Goal: Information Seeking & Learning: Learn about a topic

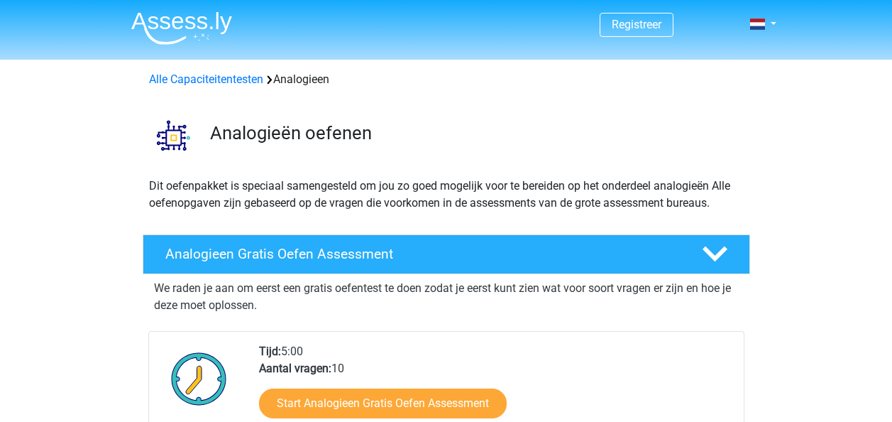
scroll to position [946, 0]
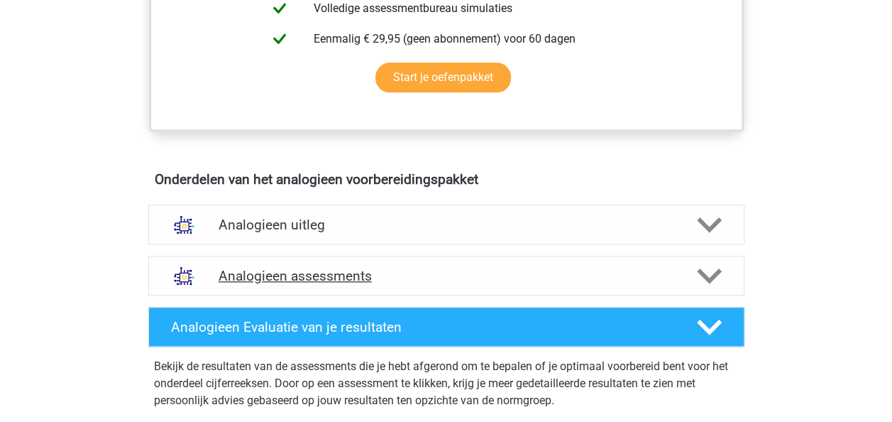
click at [575, 278] on h4 "Analogieen assessments" at bounding box center [447, 276] width 456 height 16
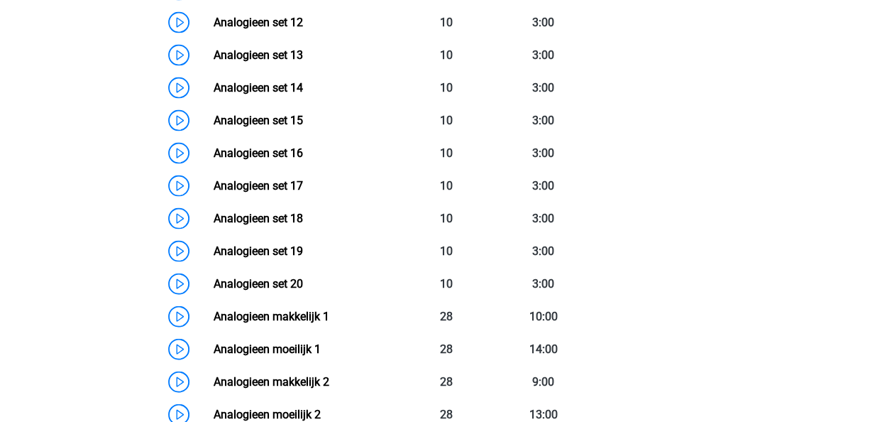
scroll to position [1443, 0]
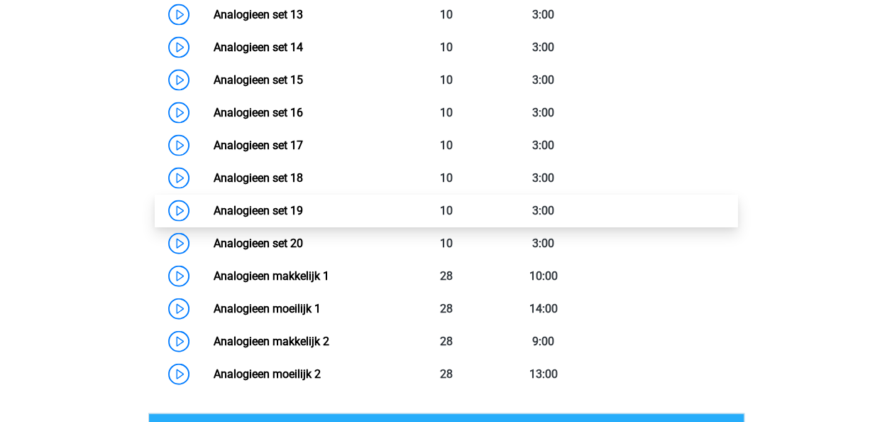
click at [297, 208] on link "Analogieen set 19" at bounding box center [258, 210] width 89 height 13
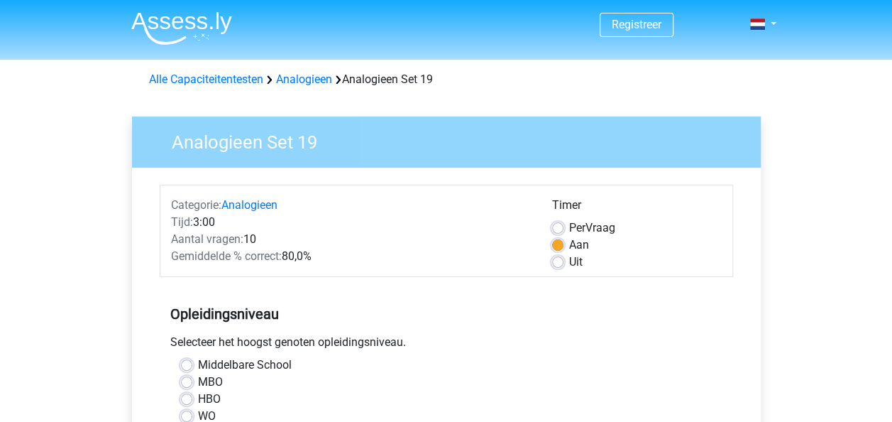
scroll to position [213, 0]
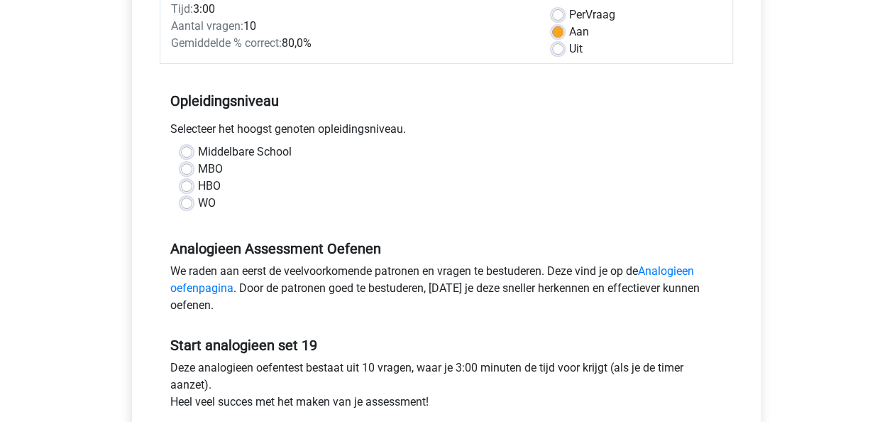
click at [212, 187] on label "HBO" at bounding box center [209, 185] width 23 height 17
click at [192, 187] on input "HBO" at bounding box center [186, 184] width 11 height 14
radio input "true"
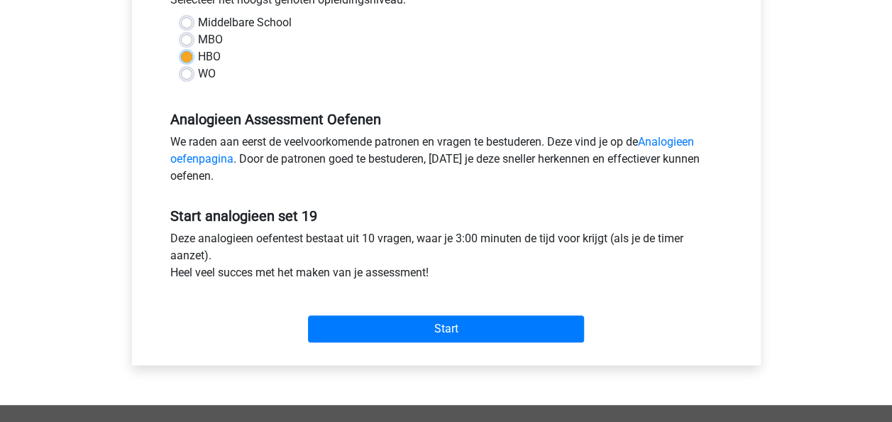
scroll to position [426, 0]
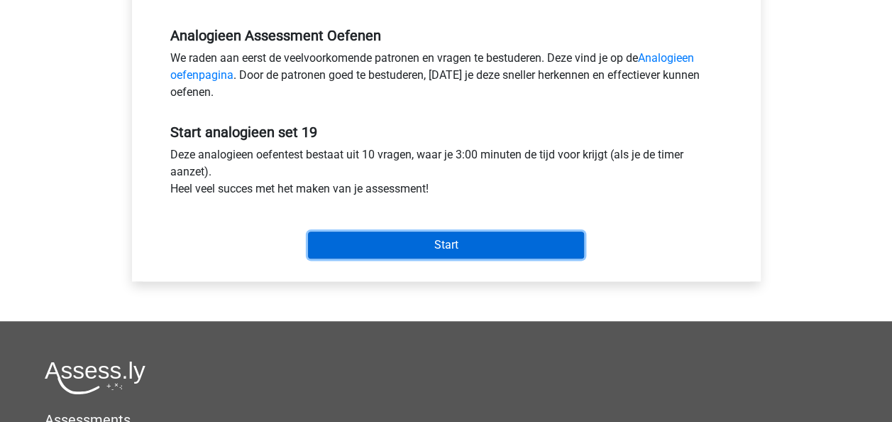
click at [405, 231] on input "Start" at bounding box center [446, 244] width 276 height 27
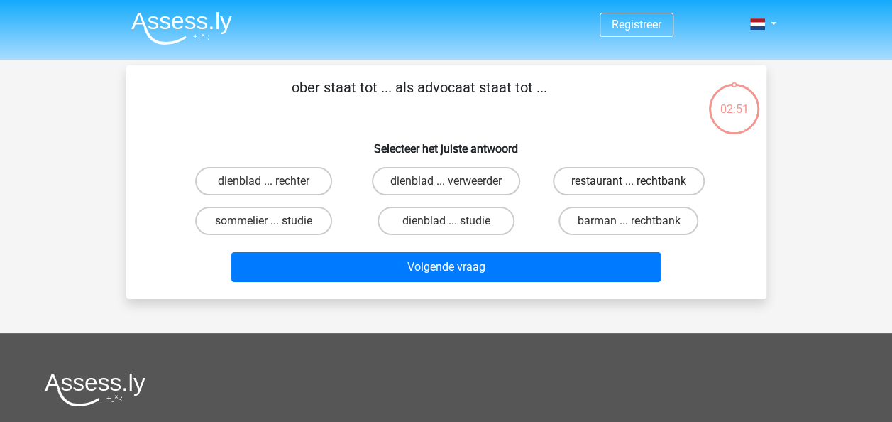
click at [603, 177] on label "restaurant ... rechtbank" at bounding box center [629, 181] width 152 height 28
click at [629, 181] on input "restaurant ... rechtbank" at bounding box center [633, 185] width 9 height 9
radio input "true"
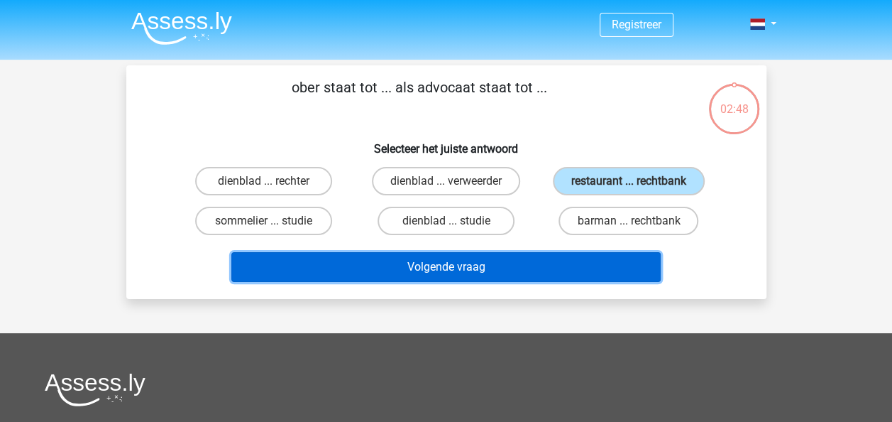
click at [495, 260] on button "Volgende vraag" at bounding box center [445, 267] width 429 height 30
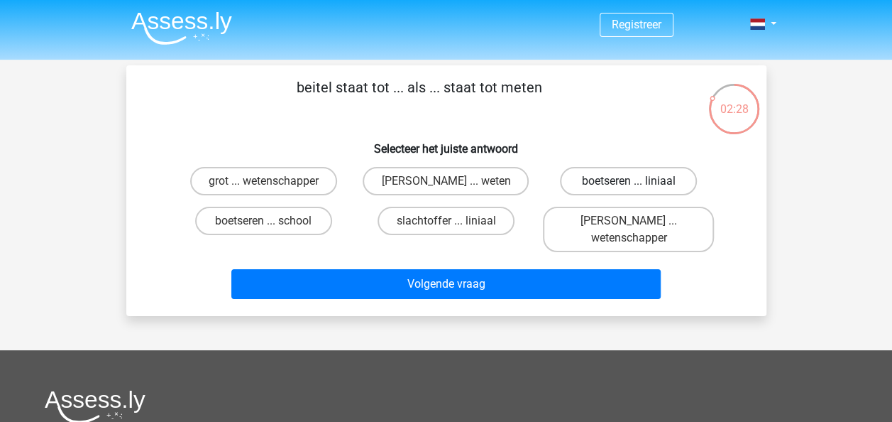
click at [596, 182] on label "boetseren ... liniaal" at bounding box center [628, 181] width 137 height 28
click at [629, 182] on input "boetseren ... liniaal" at bounding box center [633, 185] width 9 height 9
radio input "true"
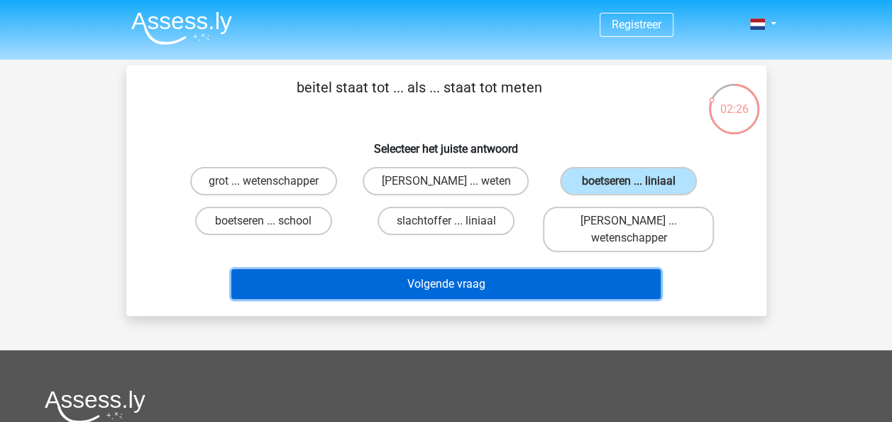
click at [532, 280] on button "Volgende vraag" at bounding box center [445, 284] width 429 height 30
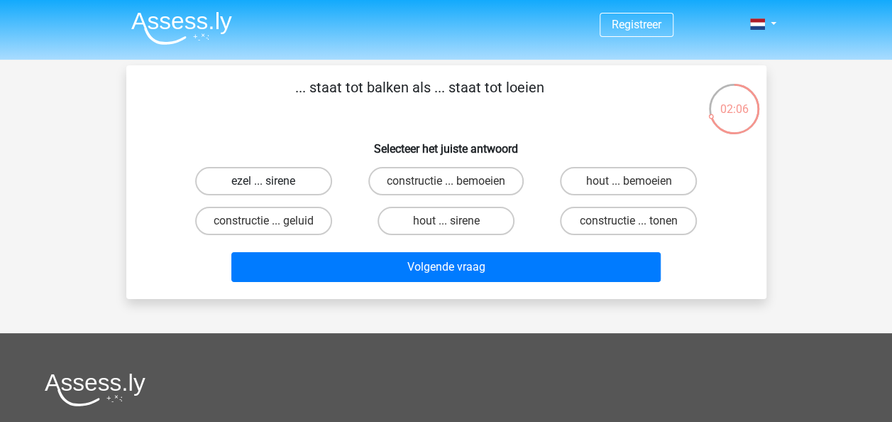
click at [313, 180] on label "ezel ... sirene" at bounding box center [263, 181] width 137 height 28
click at [273, 181] on input "ezel ... sirene" at bounding box center [267, 185] width 9 height 9
radio input "true"
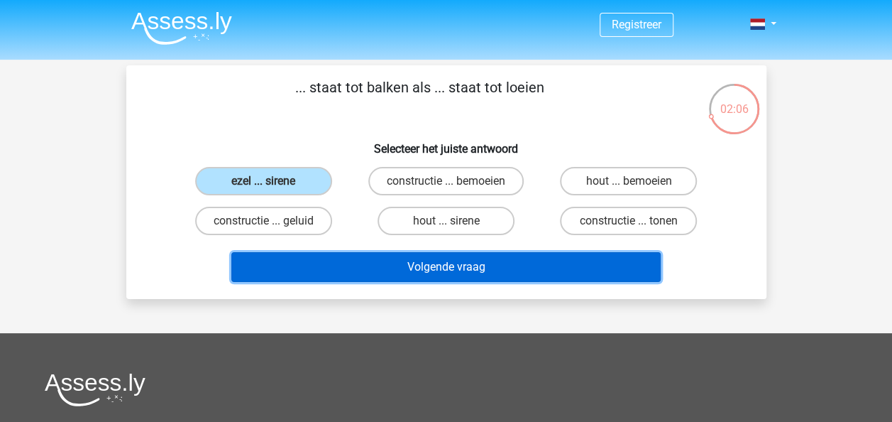
click at [402, 253] on button "Volgende vraag" at bounding box center [445, 267] width 429 height 30
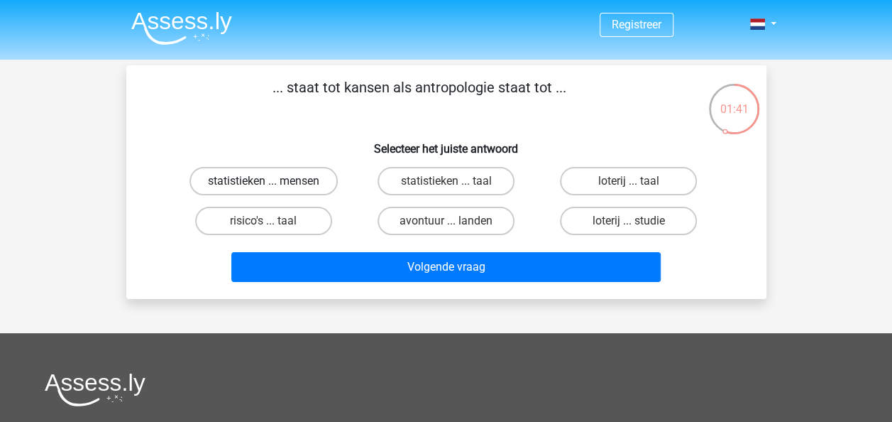
click at [328, 177] on label "statistieken ... mensen" at bounding box center [263, 181] width 148 height 28
click at [273, 181] on input "statistieken ... mensen" at bounding box center [267, 185] width 9 height 9
radio input "true"
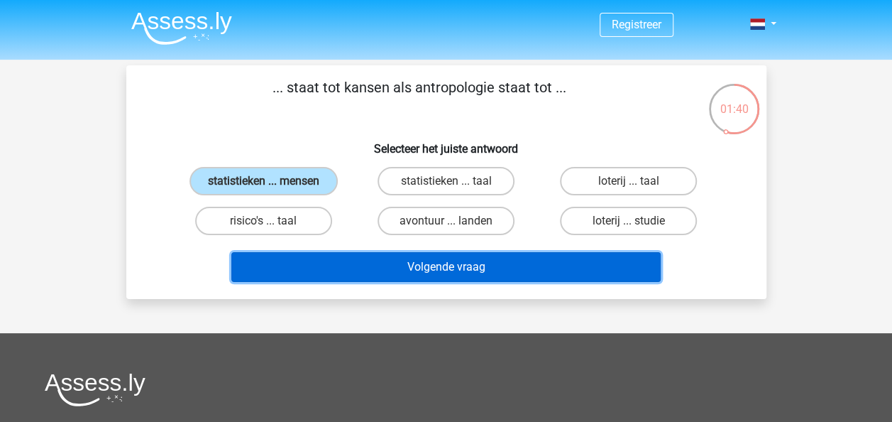
click at [397, 274] on button "Volgende vraag" at bounding box center [445, 267] width 429 height 30
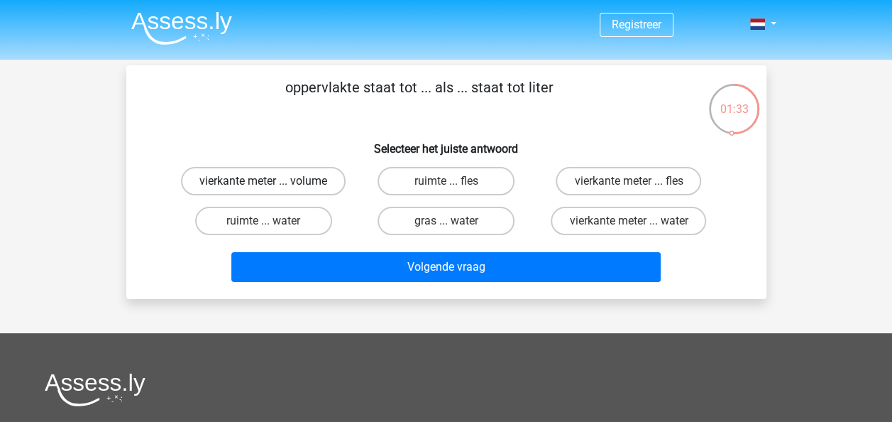
click at [331, 183] on label "vierkante meter ... volume" at bounding box center [263, 181] width 165 height 28
click at [273, 183] on input "vierkante meter ... volume" at bounding box center [267, 185] width 9 height 9
radio input "true"
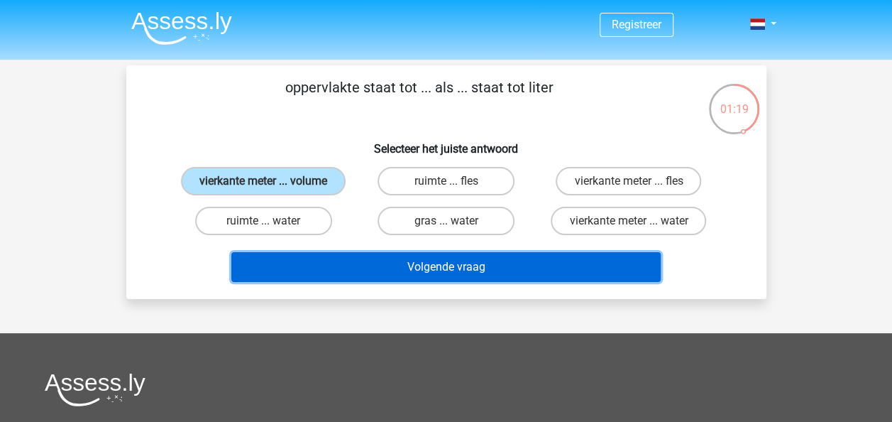
click at [522, 260] on button "Volgende vraag" at bounding box center [445, 267] width 429 height 30
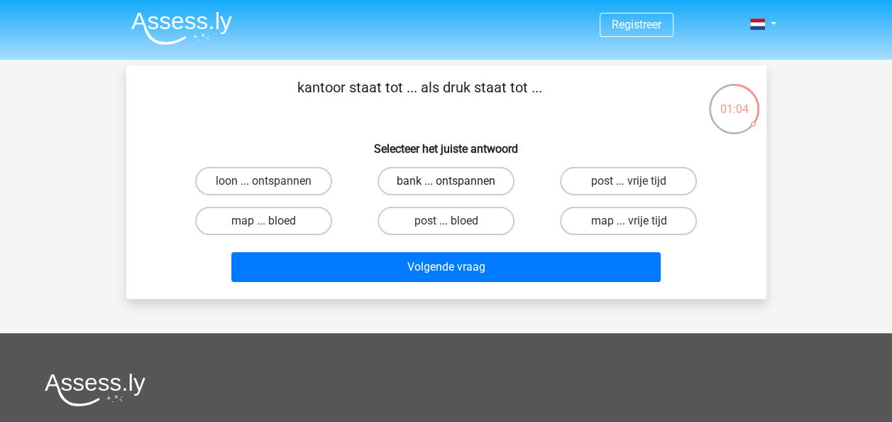
click at [417, 175] on label "bank ... ontspannen" at bounding box center [446, 181] width 137 height 28
click at [446, 181] on input "bank ... ontspannen" at bounding box center [450, 185] width 9 height 9
radio input "true"
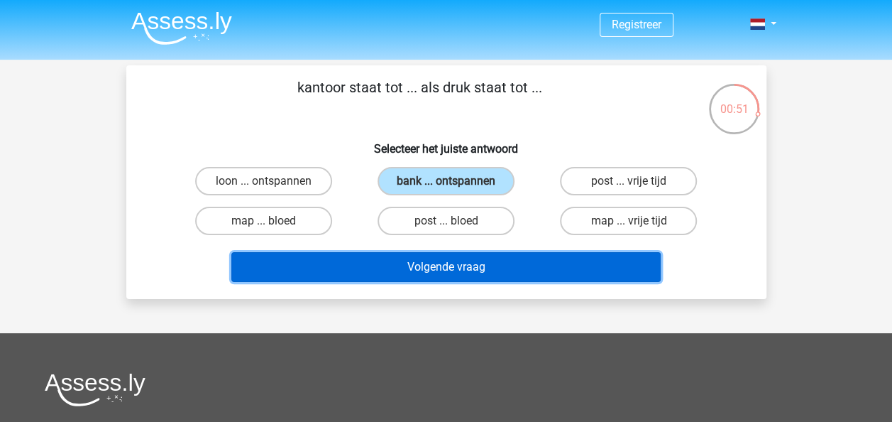
click at [430, 263] on button "Volgende vraag" at bounding box center [445, 267] width 429 height 30
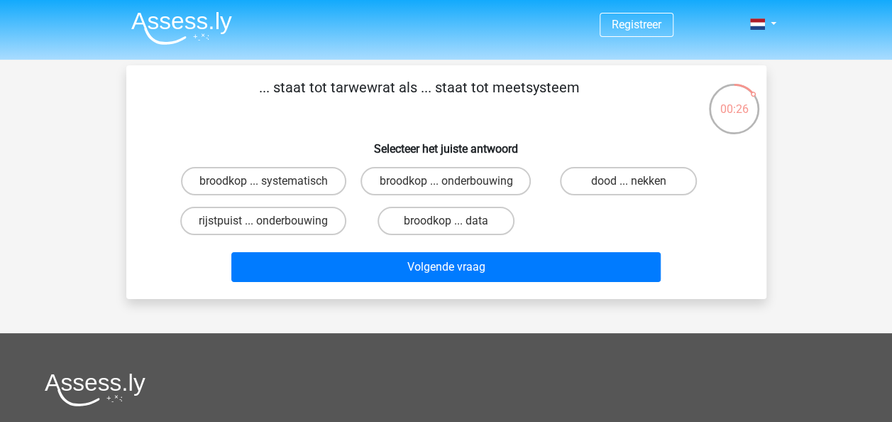
click at [629, 182] on input "dood ... nekken" at bounding box center [633, 185] width 9 height 9
radio input "true"
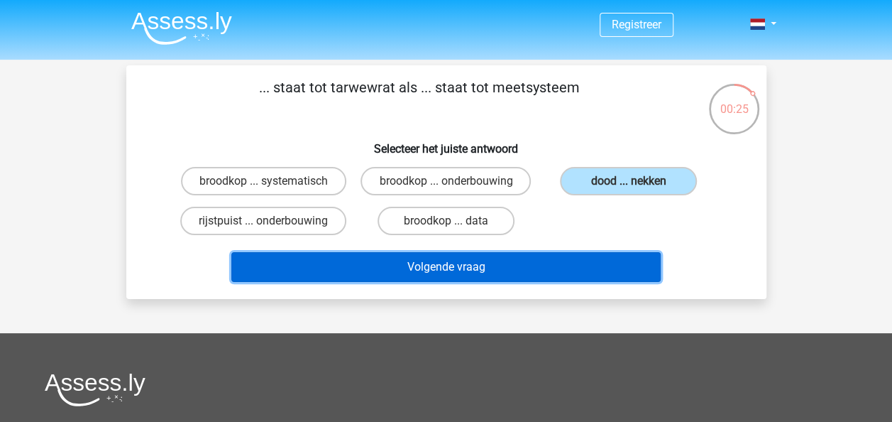
click at [546, 282] on button "Volgende vraag" at bounding box center [445, 267] width 429 height 30
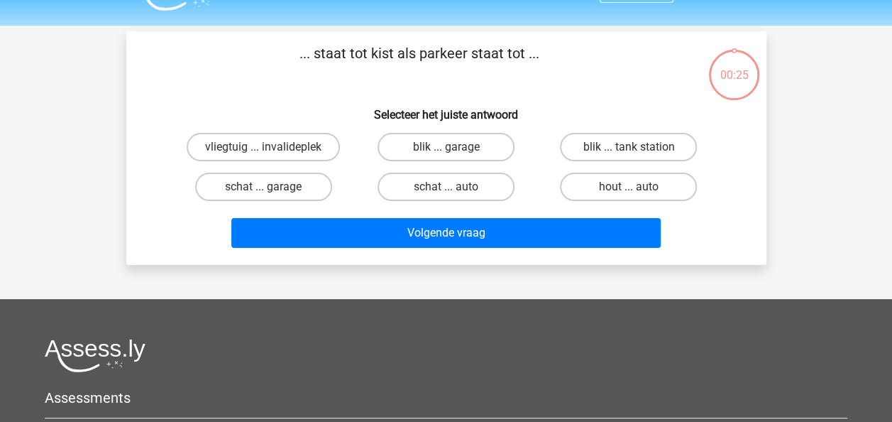
scroll to position [65, 0]
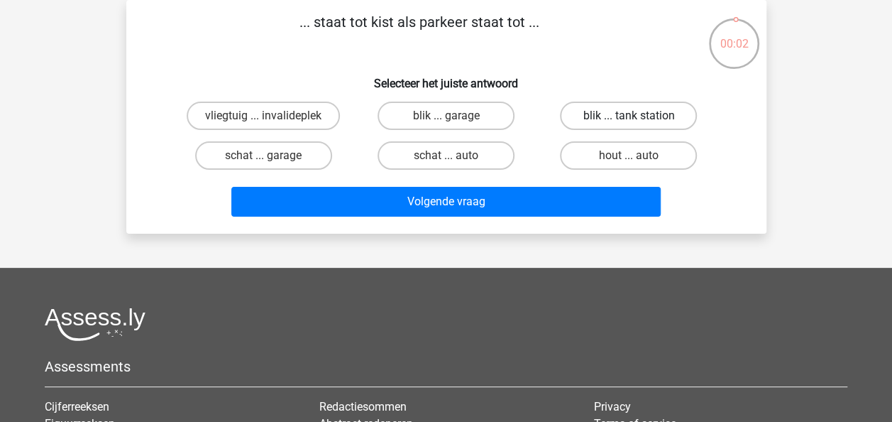
click at [610, 119] on label "blik ... tank station" at bounding box center [628, 115] width 137 height 28
click at [629, 119] on input "blik ... tank station" at bounding box center [633, 120] width 9 height 9
radio input "true"
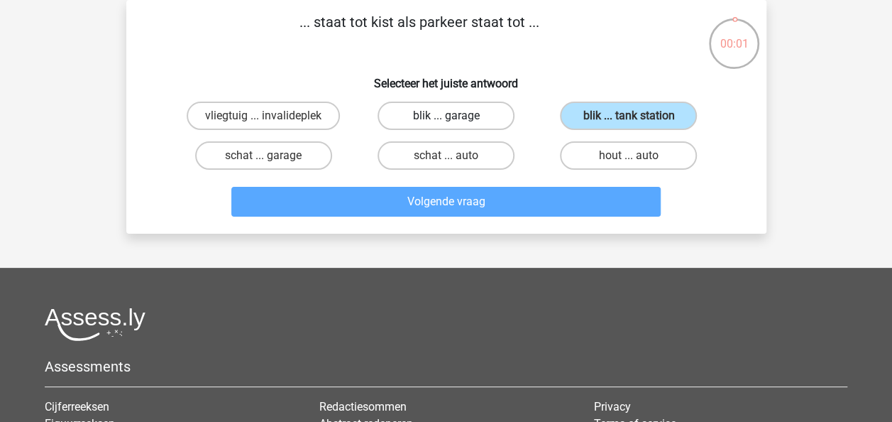
click at [475, 116] on label "blik ... garage" at bounding box center [446, 115] width 137 height 28
click at [455, 116] on input "blik ... garage" at bounding box center [450, 120] width 9 height 9
radio input "true"
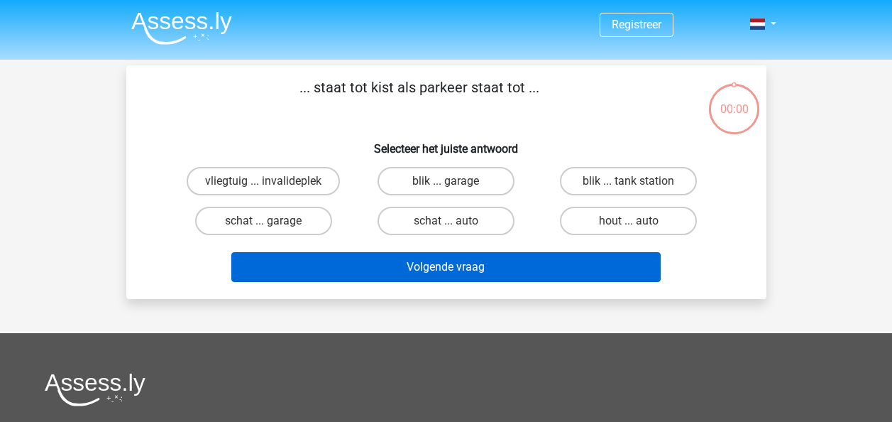
scroll to position [65, 0]
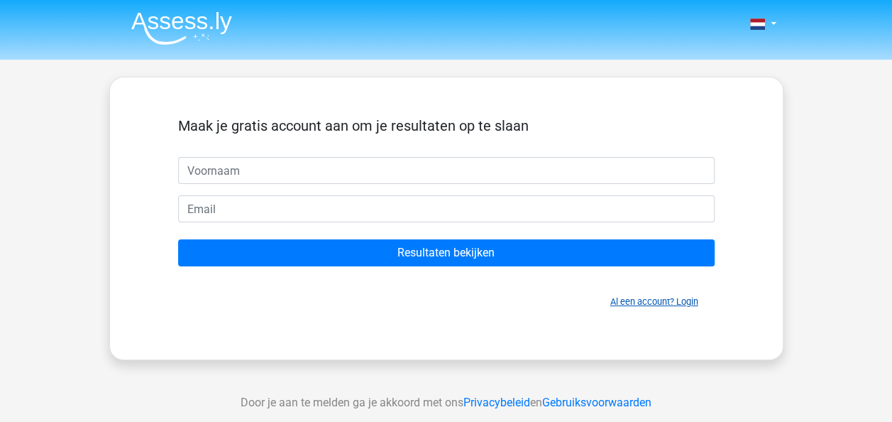
click at [683, 297] on link "Al een account? Login" at bounding box center [654, 301] width 88 height 11
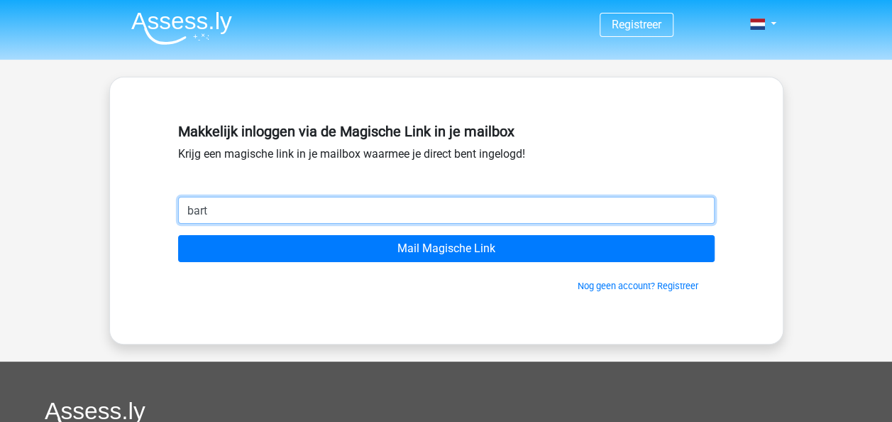
type input "[EMAIL_ADDRESS][DOMAIN_NAME]"
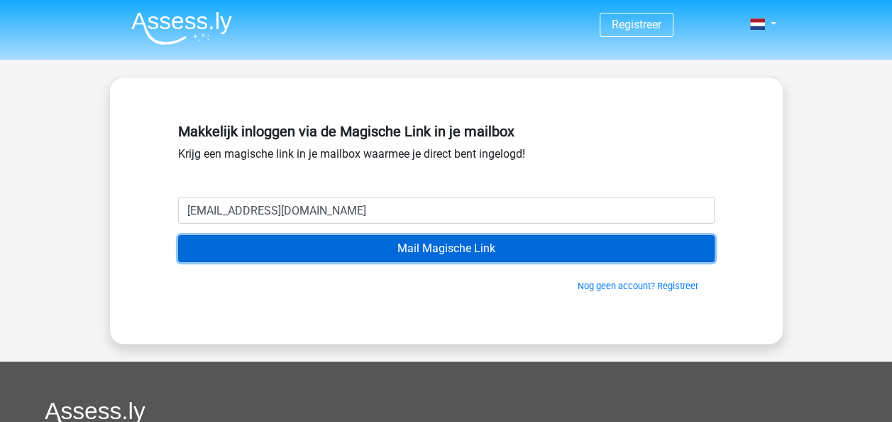
click at [444, 246] on input "Mail Magische Link" at bounding box center [446, 248] width 537 height 27
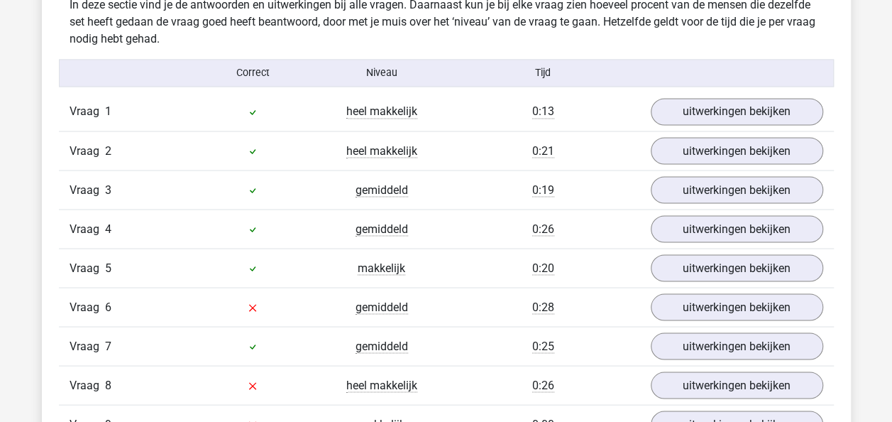
scroll to position [1348, 0]
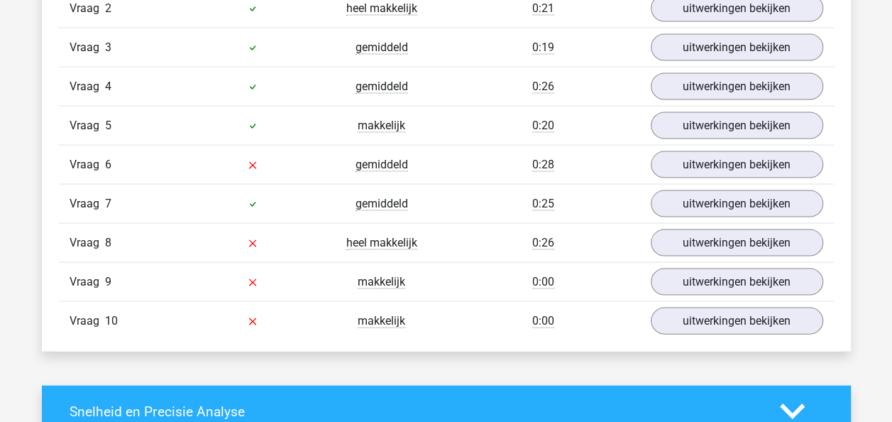
drag, startPoint x: 338, startPoint y: 229, endPoint x: 368, endPoint y: 231, distance: 29.9
click at [359, 234] on div "heel makkelijk" at bounding box center [381, 242] width 129 height 17
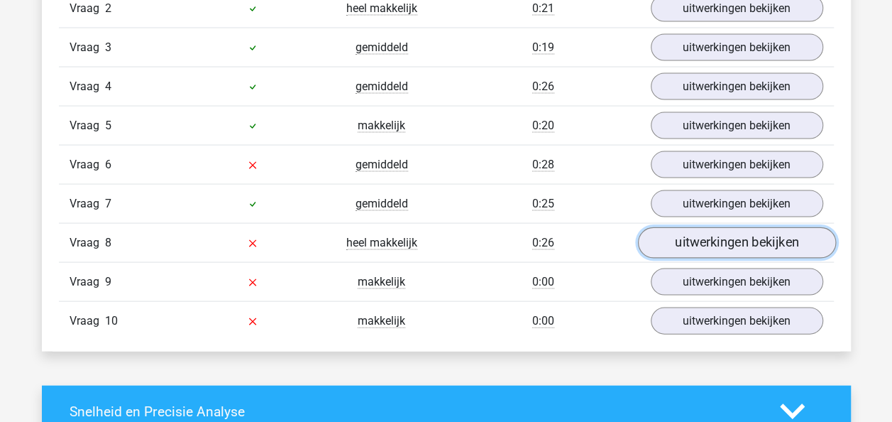
click at [688, 234] on link "uitwerkingen bekijken" at bounding box center [736, 243] width 198 height 31
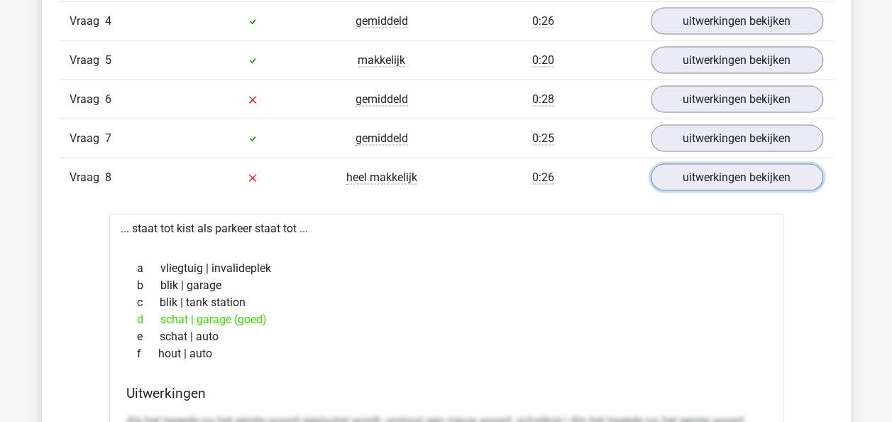
scroll to position [1490, 0]
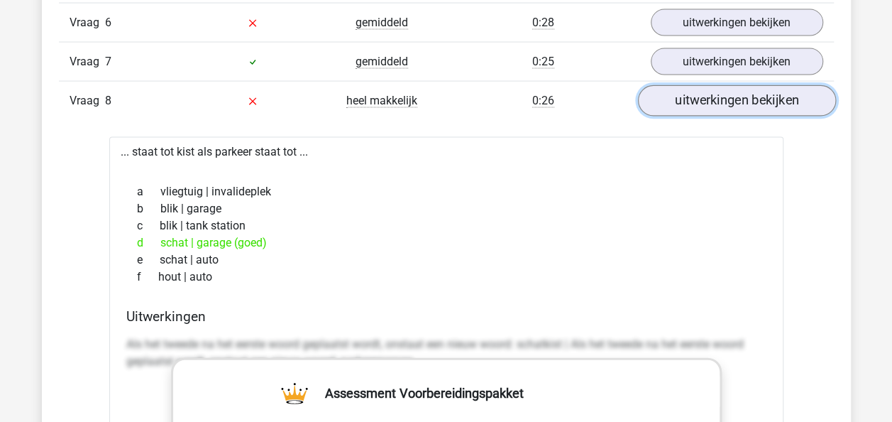
click at [778, 95] on link "uitwerkingen bekijken" at bounding box center [736, 101] width 198 height 31
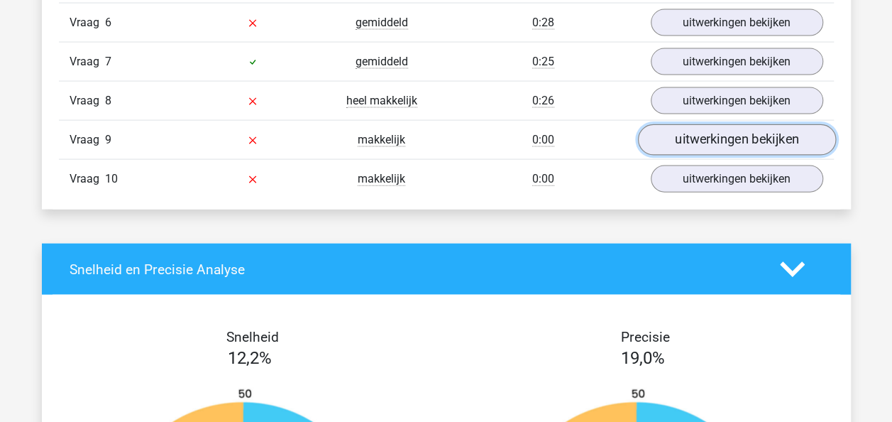
click at [673, 126] on link "uitwerkingen bekijken" at bounding box center [736, 140] width 198 height 31
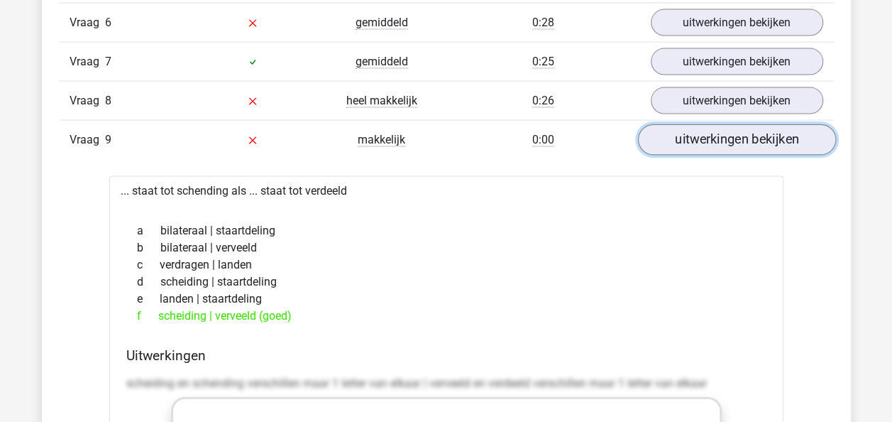
click at [679, 136] on link "uitwerkingen bekijken" at bounding box center [736, 140] width 198 height 31
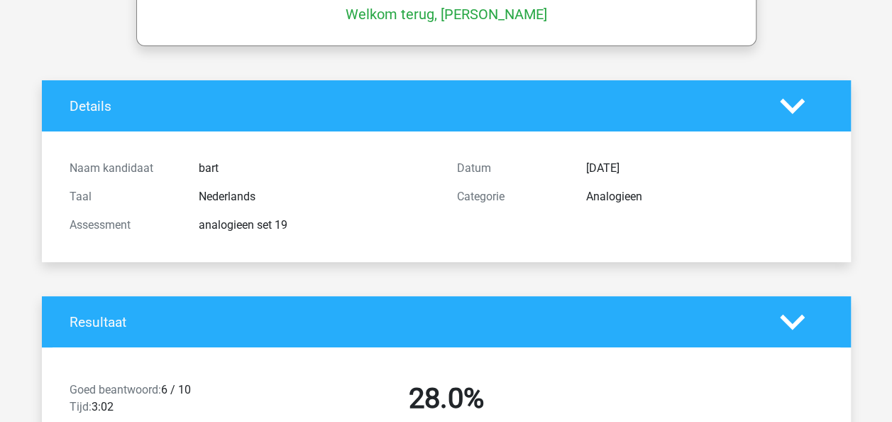
scroll to position [0, 0]
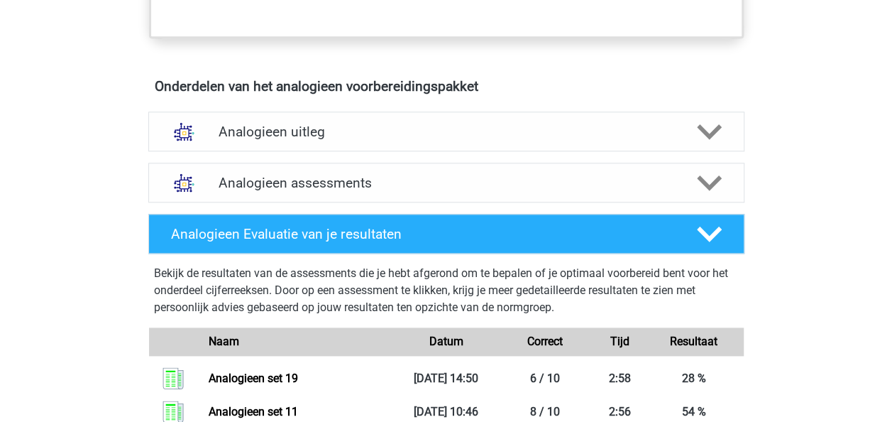
scroll to position [733, 0]
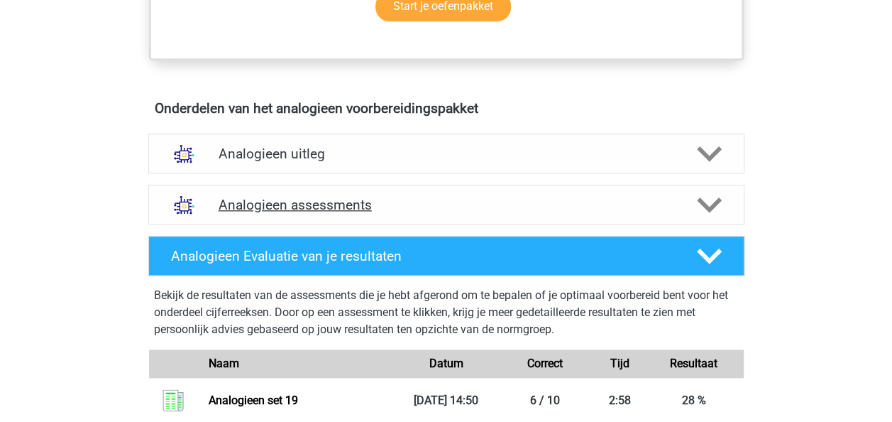
click at [474, 209] on h4 "Analogieen assessments" at bounding box center [447, 205] width 456 height 16
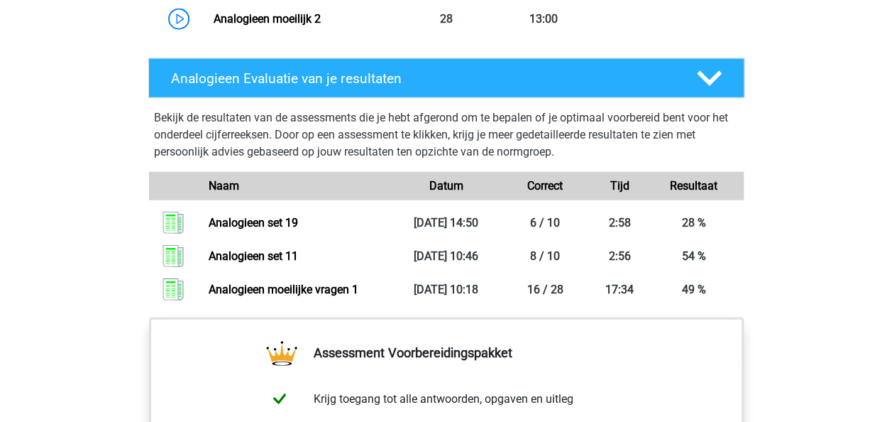
scroll to position [1656, 0]
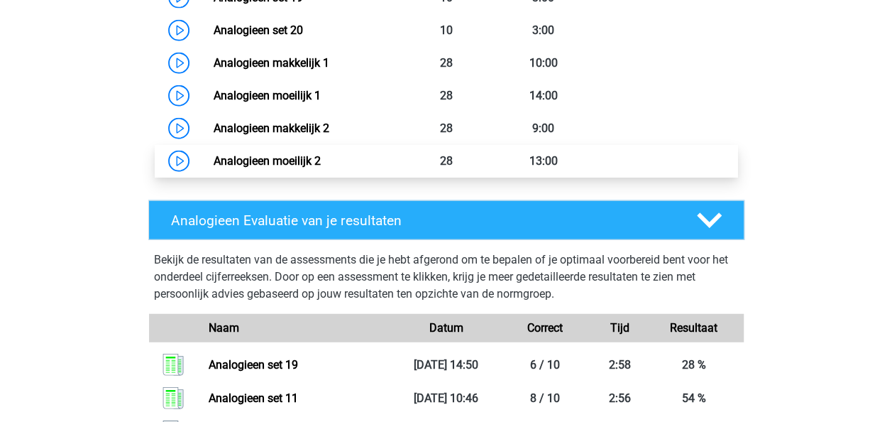
click at [321, 163] on link "Analogieen moeilijk 2" at bounding box center [267, 160] width 107 height 13
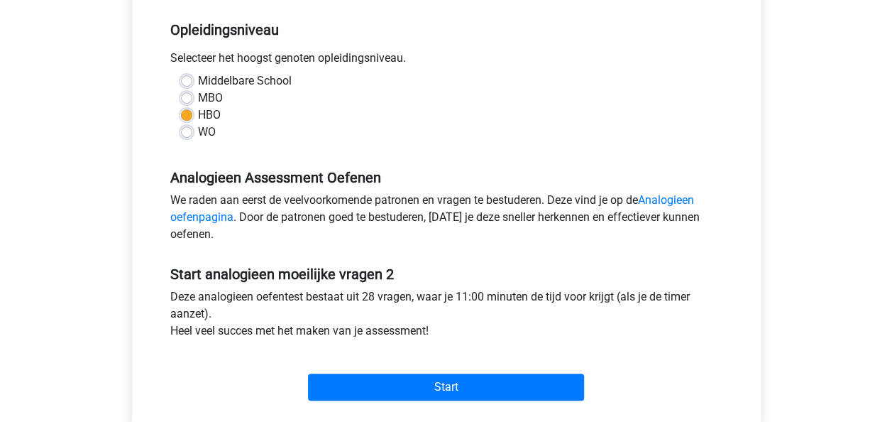
scroll to position [355, 0]
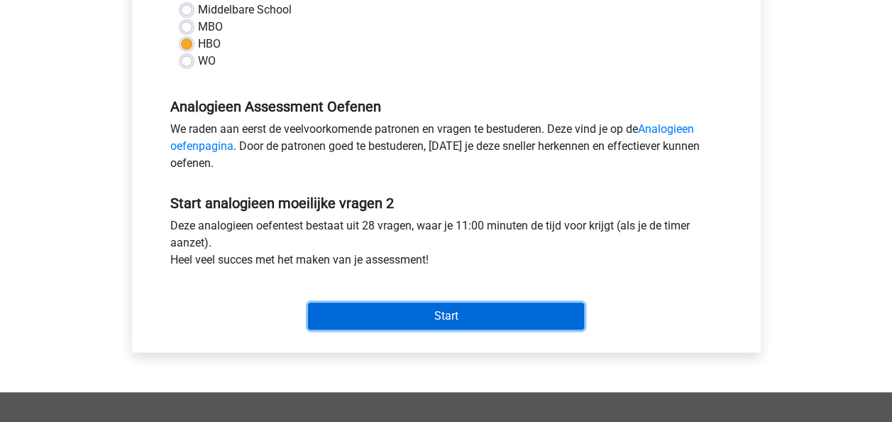
click at [518, 315] on input "Start" at bounding box center [446, 315] width 276 height 27
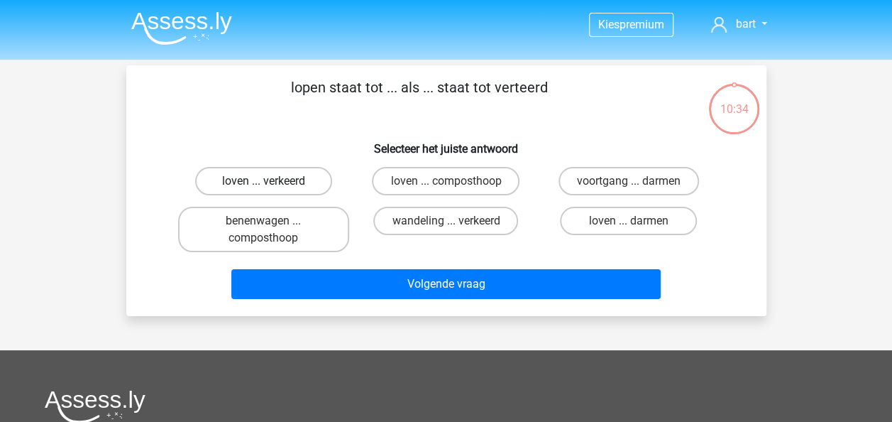
click at [315, 174] on label "loven ... verkeerd" at bounding box center [263, 181] width 137 height 28
click at [273, 181] on input "loven ... verkeerd" at bounding box center [267, 185] width 9 height 9
radio input "true"
click at [471, 183] on label "loven ... composthoop" at bounding box center [446, 181] width 148 height 28
click at [455, 183] on input "loven ... composthoop" at bounding box center [450, 185] width 9 height 9
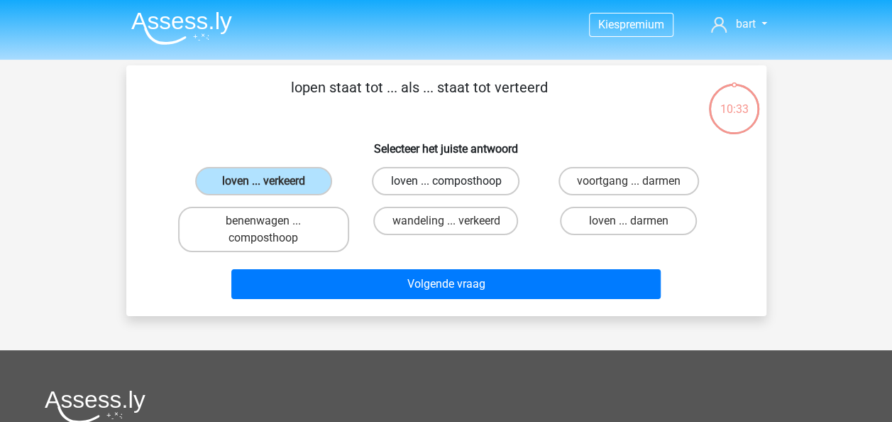
radio input "true"
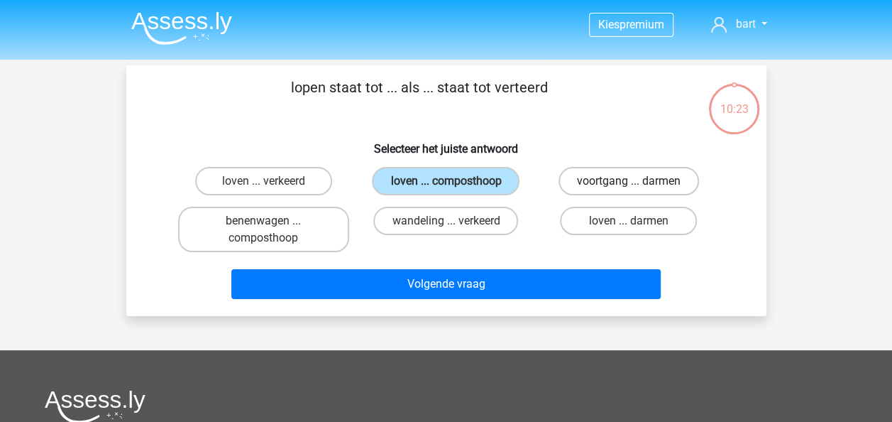
click at [582, 182] on label "voortgang ... darmen" at bounding box center [629, 181] width 141 height 28
click at [629, 182] on input "voortgang ... darmen" at bounding box center [633, 185] width 9 height 9
radio input "true"
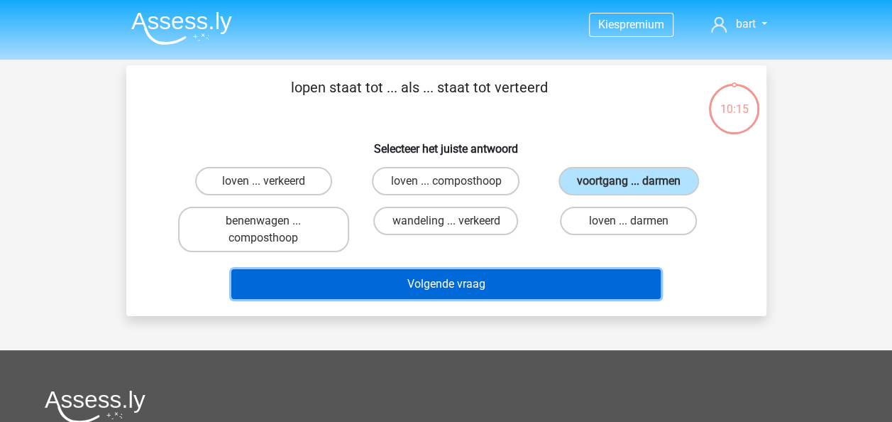
click at [519, 277] on button "Volgende vraag" at bounding box center [445, 284] width 429 height 30
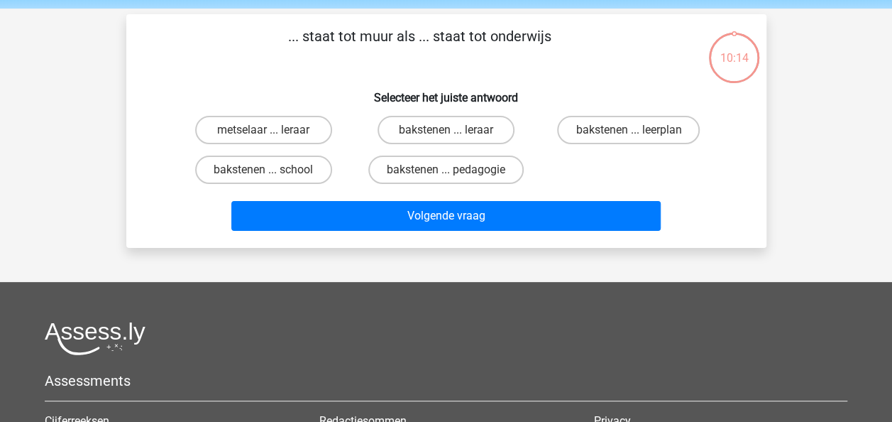
scroll to position [65, 0]
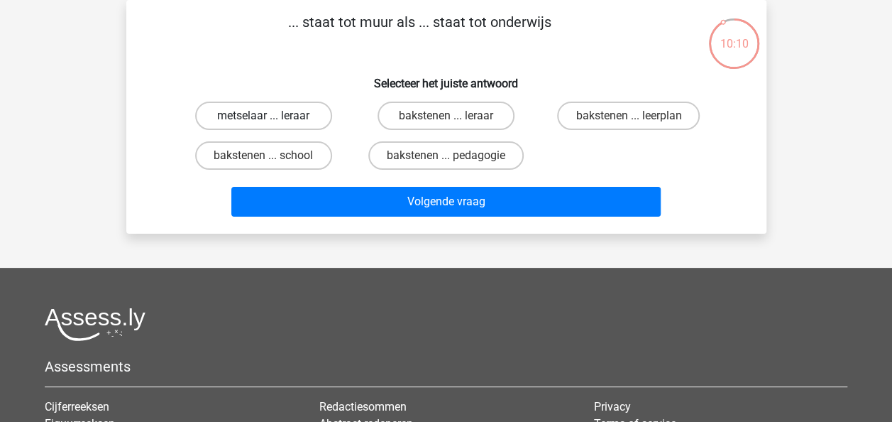
click at [309, 102] on label "metselaar ... leraar" at bounding box center [263, 115] width 137 height 28
click at [273, 116] on input "metselaar ... leraar" at bounding box center [267, 120] width 9 height 9
radio input "true"
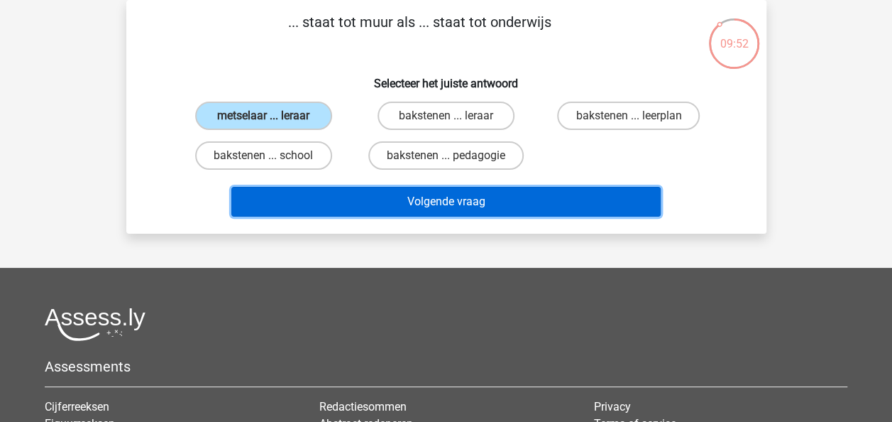
click at [491, 199] on button "Volgende vraag" at bounding box center [445, 202] width 429 height 30
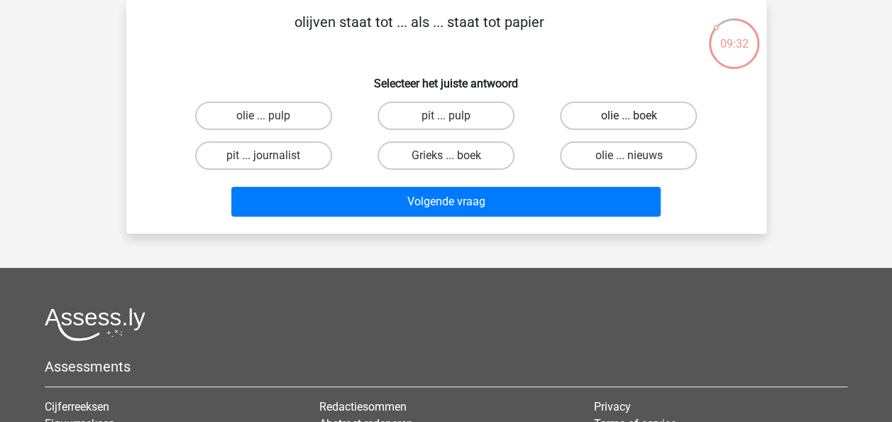
click at [586, 116] on label "olie ... boek" at bounding box center [628, 115] width 137 height 28
click at [629, 116] on input "olie ... boek" at bounding box center [633, 120] width 9 height 9
radio input "true"
click at [585, 150] on label "olie ... nieuws" at bounding box center [628, 155] width 137 height 28
click at [629, 155] on input "olie ... nieuws" at bounding box center [633, 159] width 9 height 9
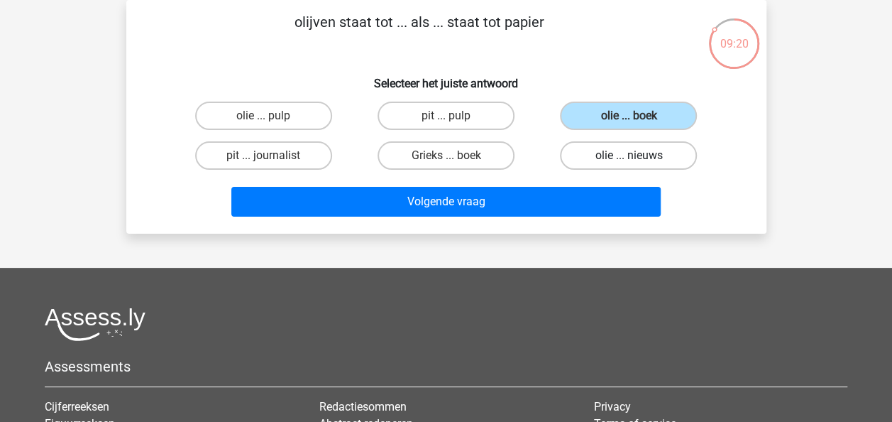
radio input "true"
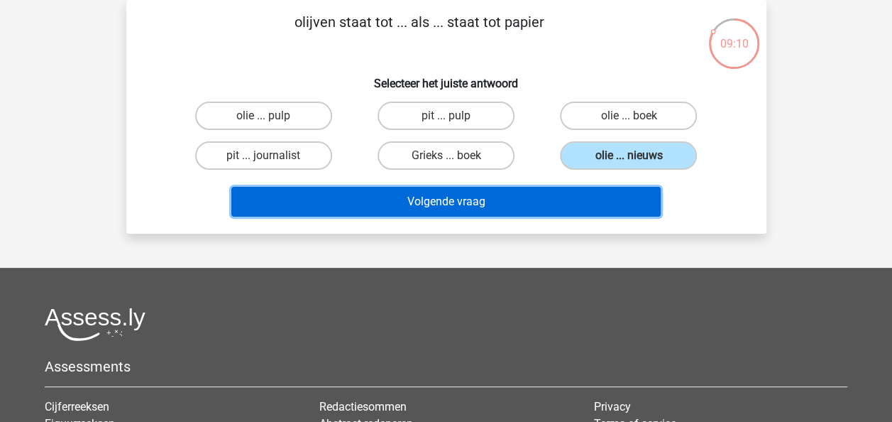
click at [540, 195] on button "Volgende vraag" at bounding box center [445, 202] width 429 height 30
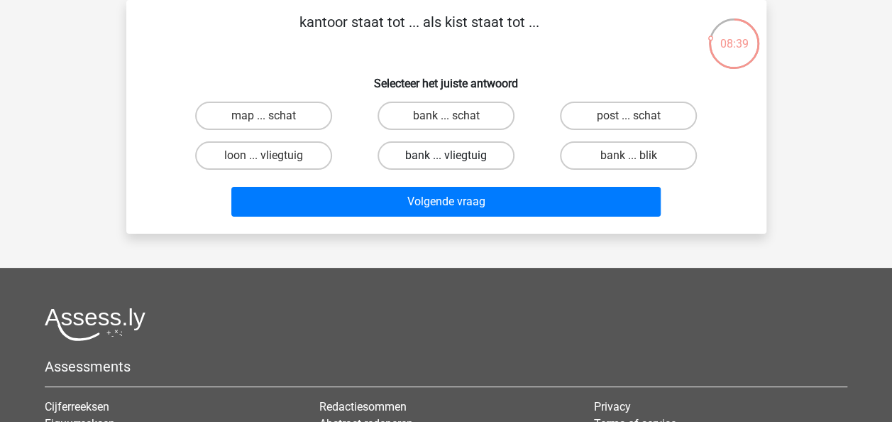
click at [436, 153] on label "bank ... vliegtuig" at bounding box center [446, 155] width 137 height 28
click at [446, 155] on input "bank ... vliegtuig" at bounding box center [450, 159] width 9 height 9
radio input "true"
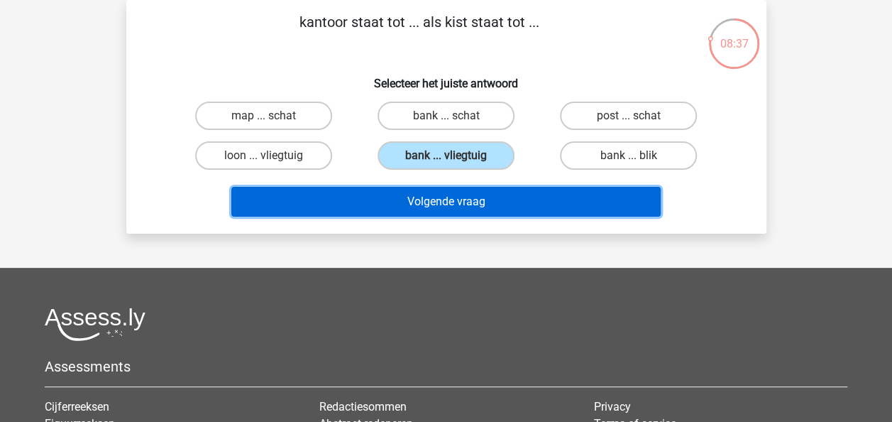
click at [445, 191] on button "Volgende vraag" at bounding box center [445, 202] width 429 height 30
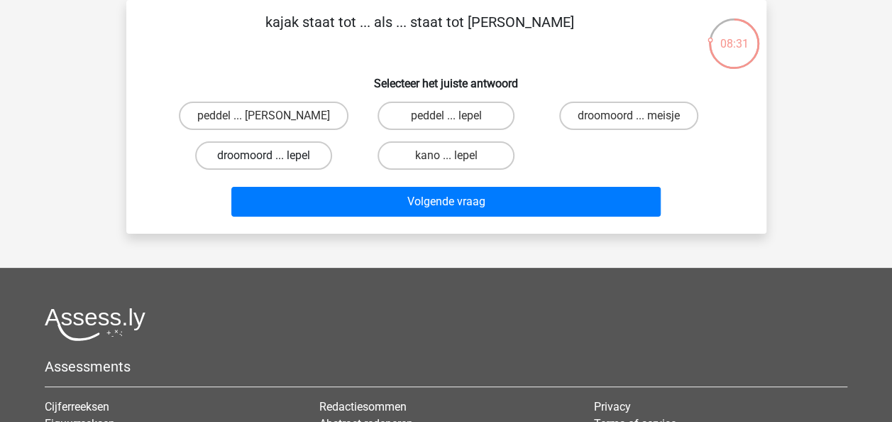
click at [308, 153] on label "droomoord ... lepel" at bounding box center [263, 155] width 137 height 28
click at [273, 155] on input "droomoord ... lepel" at bounding box center [267, 159] width 9 height 9
radio input "true"
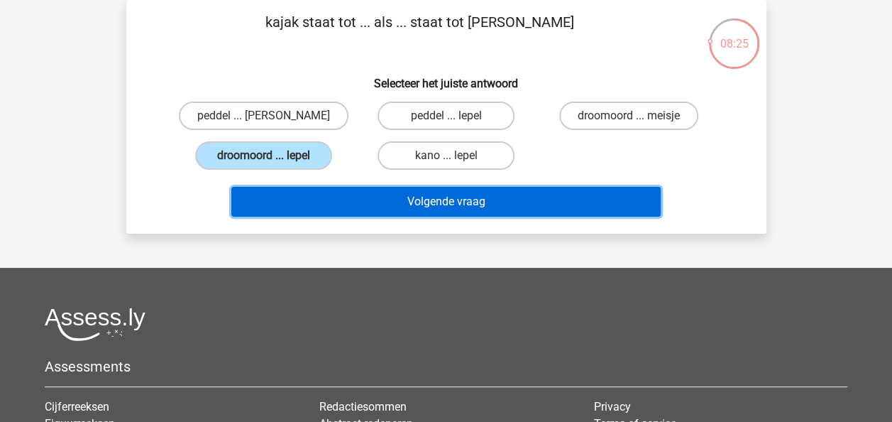
click at [475, 200] on button "Volgende vraag" at bounding box center [445, 202] width 429 height 30
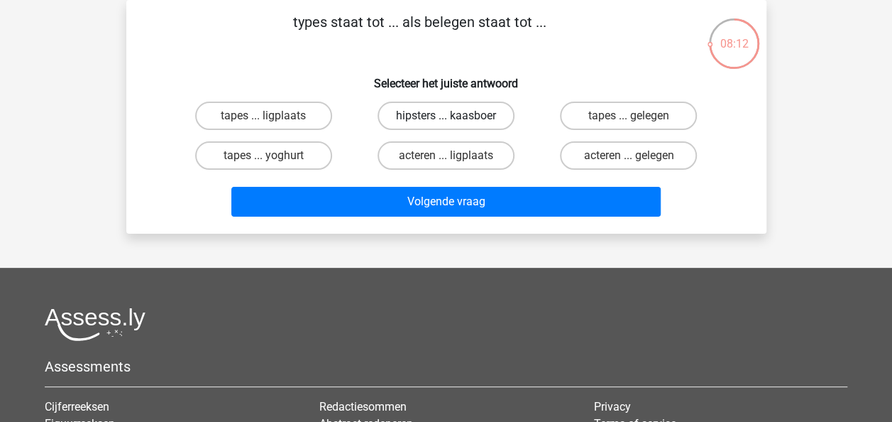
click at [414, 118] on label "hipsters ... kaasboer" at bounding box center [446, 115] width 137 height 28
click at [446, 118] on input "hipsters ... kaasboer" at bounding box center [450, 120] width 9 height 9
radio input "true"
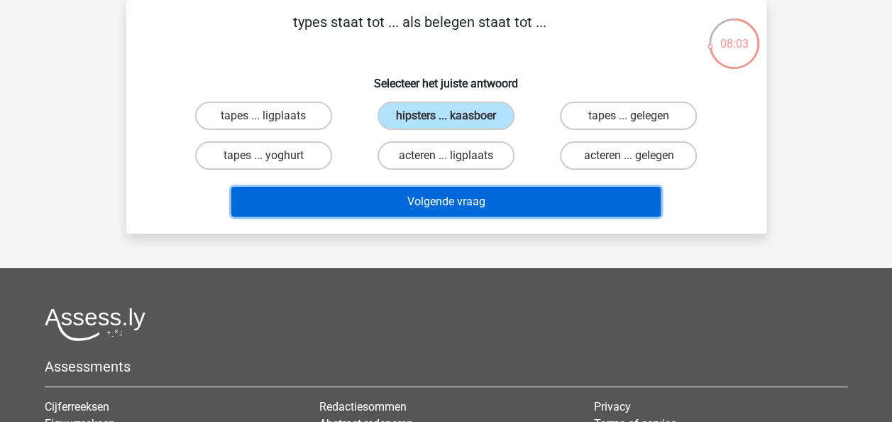
click at [468, 198] on button "Volgende vraag" at bounding box center [445, 202] width 429 height 30
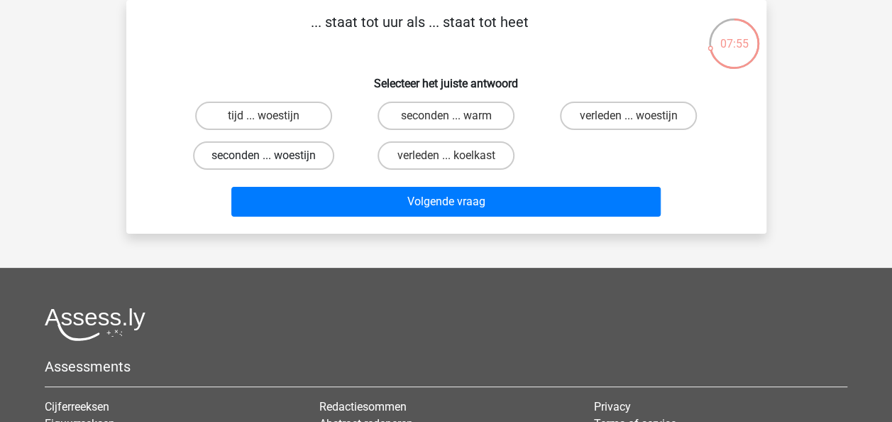
click at [317, 157] on label "seconden ... woestijn" at bounding box center [263, 155] width 141 height 28
click at [273, 157] on input "seconden ... woestijn" at bounding box center [267, 159] width 9 height 9
radio input "true"
click at [436, 113] on label "seconden ... warm" at bounding box center [446, 115] width 137 height 28
click at [446, 116] on input "seconden ... warm" at bounding box center [450, 120] width 9 height 9
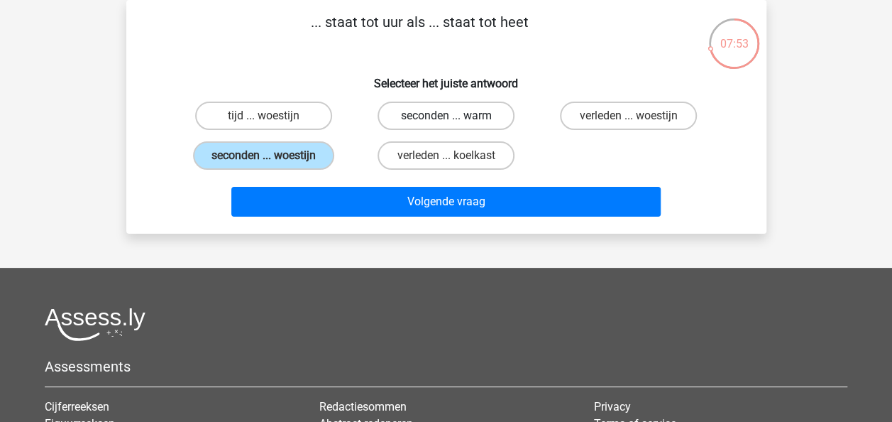
radio input "true"
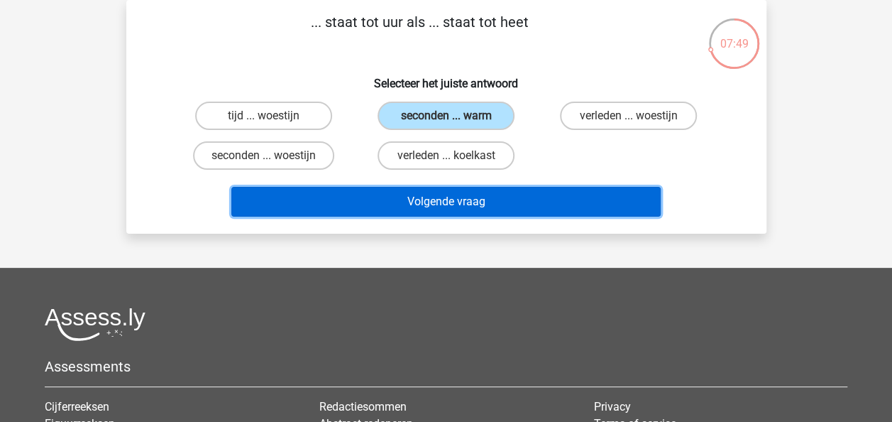
click at [467, 202] on button "Volgende vraag" at bounding box center [445, 202] width 429 height 30
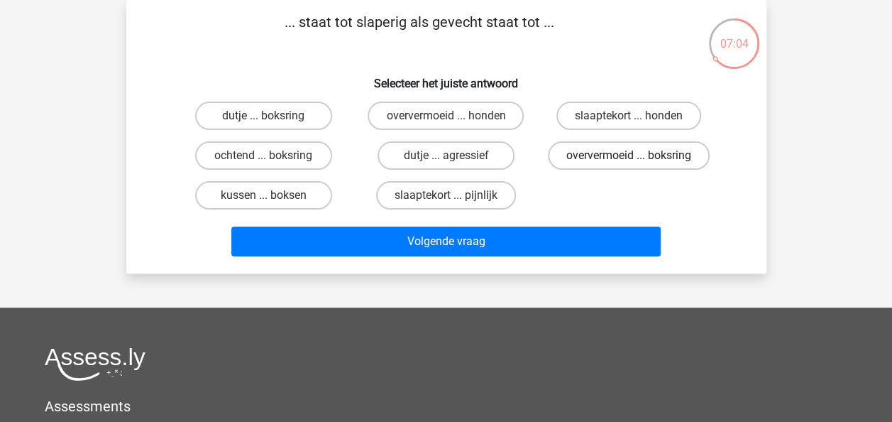
click at [590, 161] on label "oververmoeid ... boksring" at bounding box center [629, 155] width 162 height 28
click at [629, 161] on input "oververmoeid ... boksring" at bounding box center [633, 159] width 9 height 9
radio input "true"
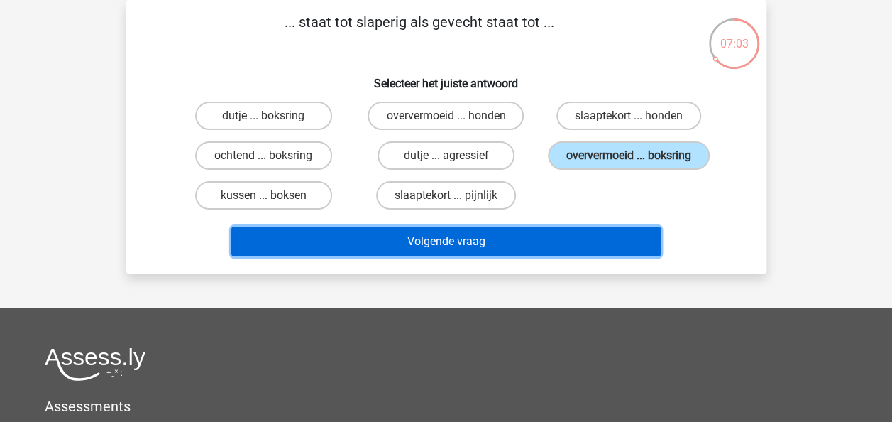
click at [557, 235] on button "Volgende vraag" at bounding box center [445, 241] width 429 height 30
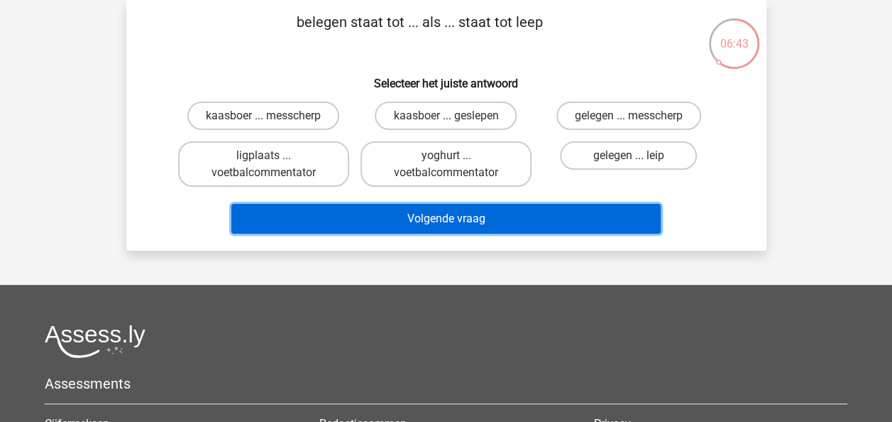
click at [483, 213] on button "Volgende vraag" at bounding box center [445, 219] width 429 height 30
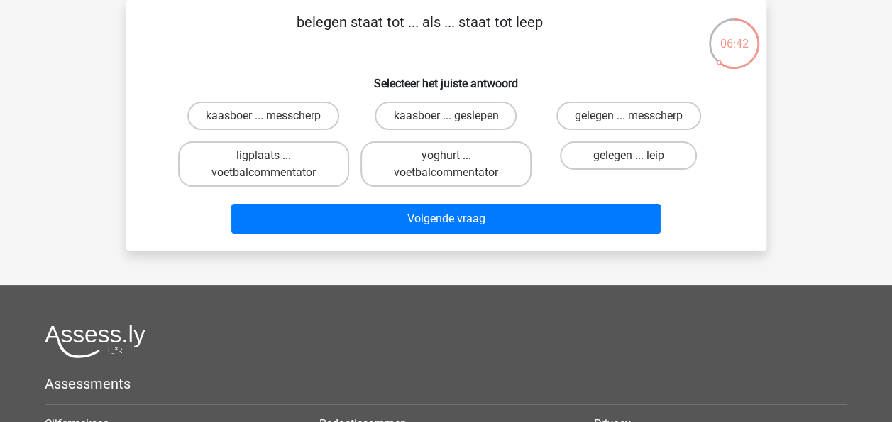
drag, startPoint x: 339, startPoint y: 145, endPoint x: 346, endPoint y: 145, distance: 7.8
click at [339, 145] on label "ligplaats ... voetbalcommentator" at bounding box center [263, 163] width 171 height 45
click at [273, 155] on input "ligplaats ... voetbalcommentator" at bounding box center [267, 159] width 9 height 9
radio input "true"
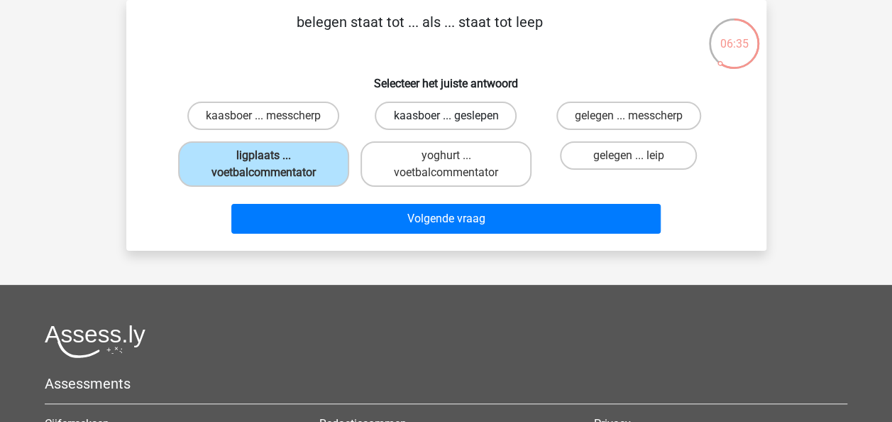
click at [439, 123] on label "kaasboer ... geslepen" at bounding box center [446, 115] width 142 height 28
click at [446, 123] on input "kaasboer ... geslepen" at bounding box center [450, 120] width 9 height 9
radio input "true"
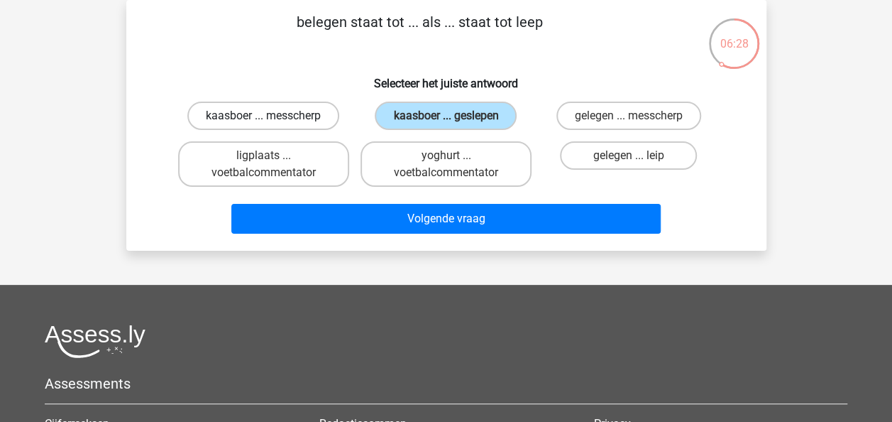
click at [312, 106] on label "kaasboer ... messcherp" at bounding box center [263, 115] width 152 height 28
click at [273, 116] on input "kaasboer ... messcherp" at bounding box center [267, 120] width 9 height 9
radio input "true"
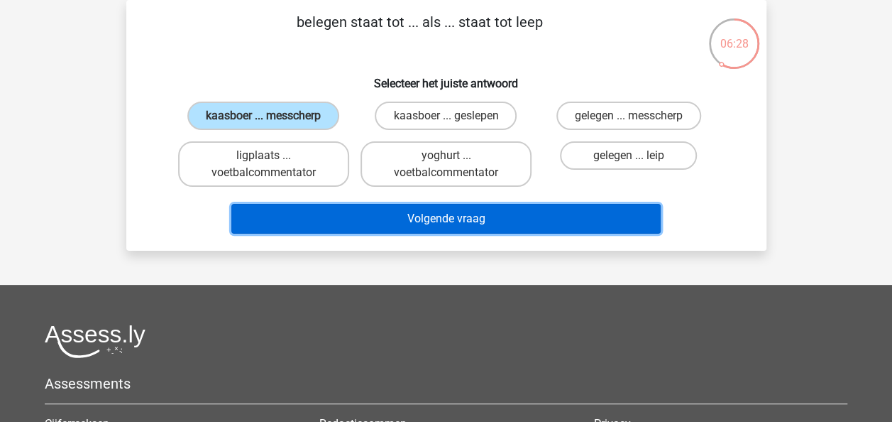
click at [440, 220] on button "Volgende vraag" at bounding box center [445, 219] width 429 height 30
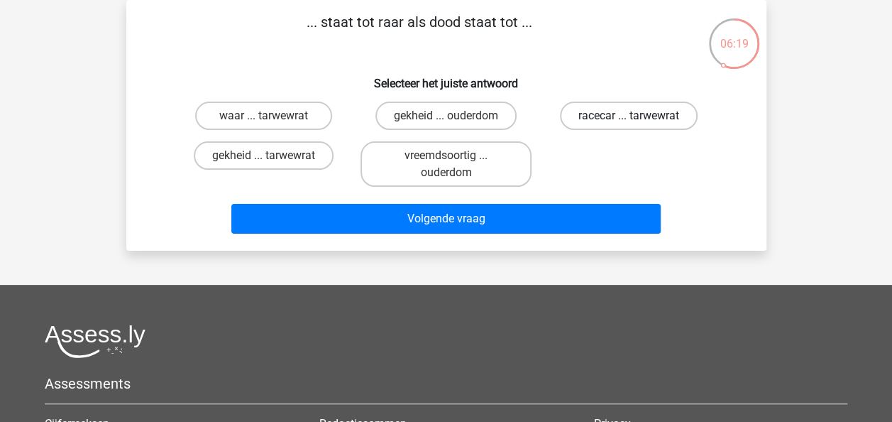
click at [642, 120] on label "racecar ... tarwewrat" at bounding box center [629, 115] width 138 height 28
click at [638, 120] on input "racecar ... tarwewrat" at bounding box center [633, 120] width 9 height 9
radio input "true"
click at [552, 200] on div "Volgende vraag" at bounding box center [446, 215] width 595 height 47
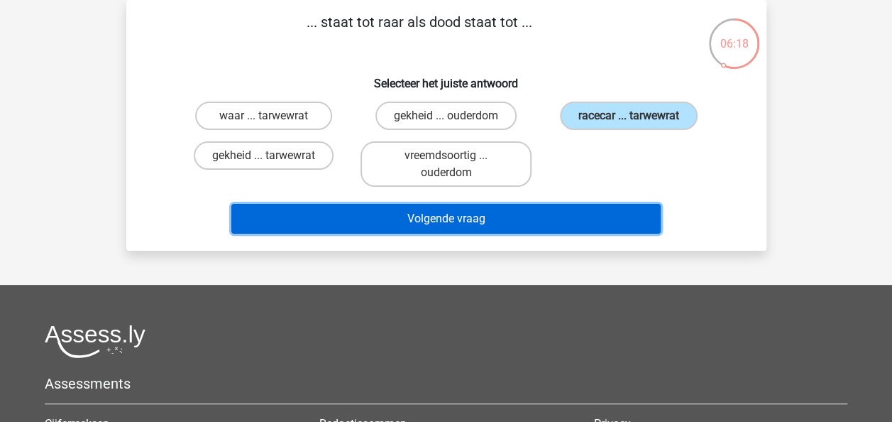
click at [546, 216] on button "Volgende vraag" at bounding box center [445, 219] width 429 height 30
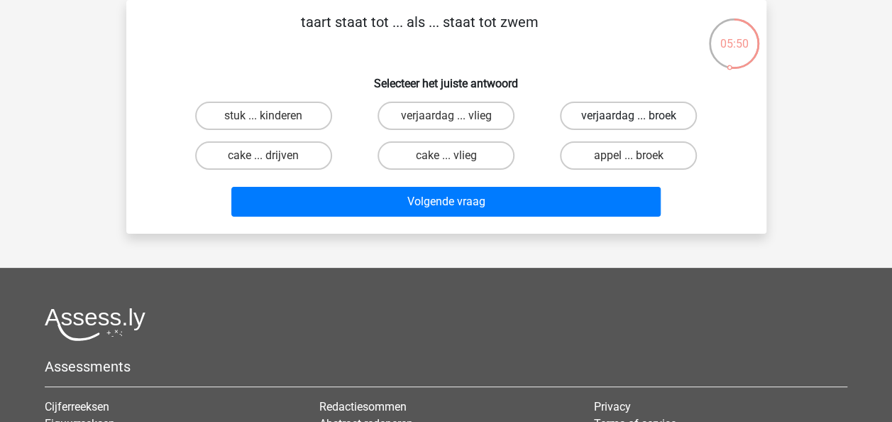
click at [666, 125] on label "verjaardag ... broek" at bounding box center [628, 115] width 137 height 28
click at [638, 125] on input "verjaardag ... broek" at bounding box center [633, 120] width 9 height 9
radio input "true"
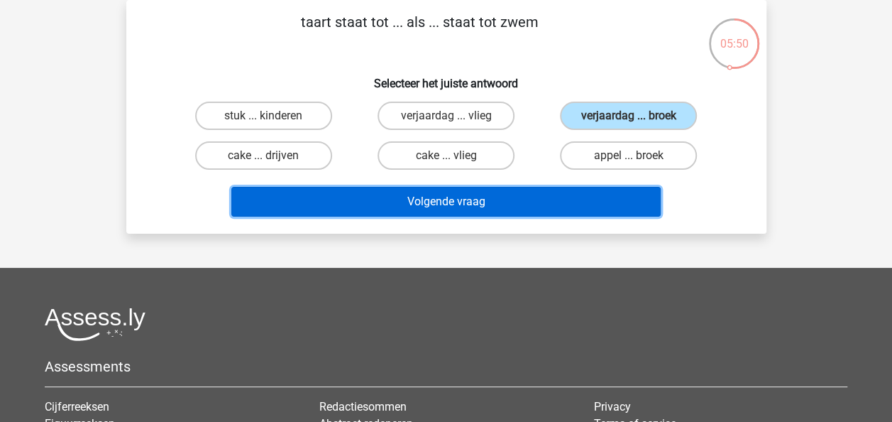
click at [575, 203] on button "Volgende vraag" at bounding box center [445, 202] width 429 height 30
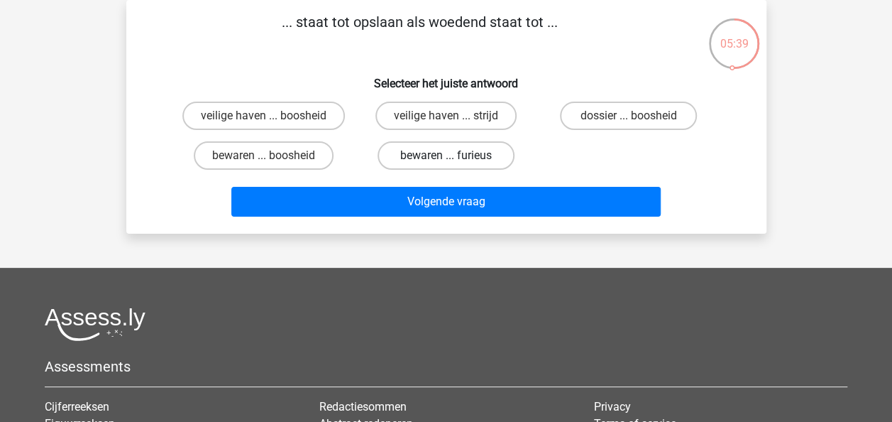
click at [426, 163] on label "bewaren ... furieus" at bounding box center [446, 155] width 137 height 28
click at [446, 163] on input "bewaren ... furieus" at bounding box center [450, 159] width 9 height 9
radio input "true"
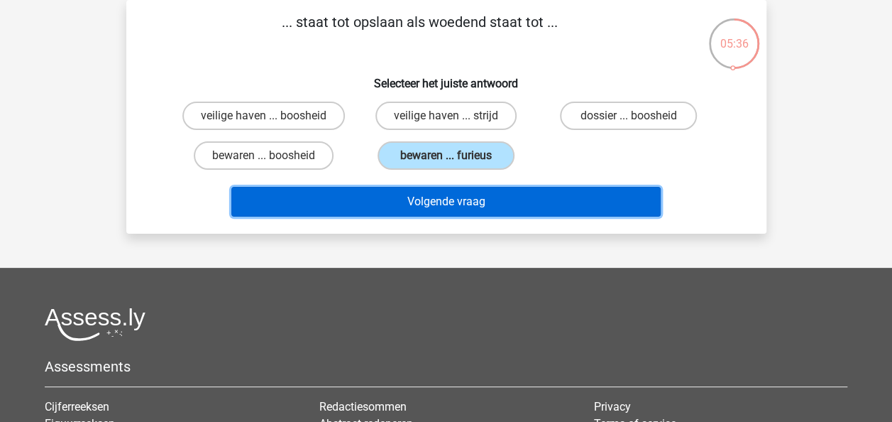
click at [485, 203] on button "Volgende vraag" at bounding box center [445, 202] width 429 height 30
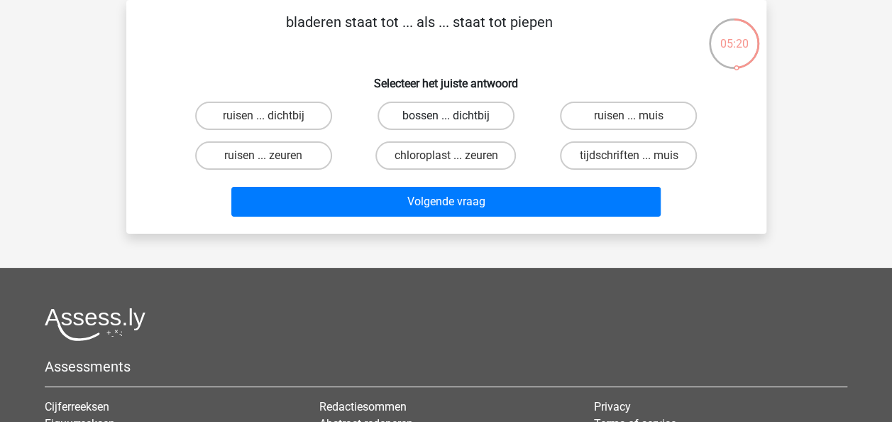
click at [478, 122] on label "bossen ... dichtbij" at bounding box center [446, 115] width 137 height 28
click at [455, 122] on input "bossen ... dichtbij" at bounding box center [450, 120] width 9 height 9
radio input "true"
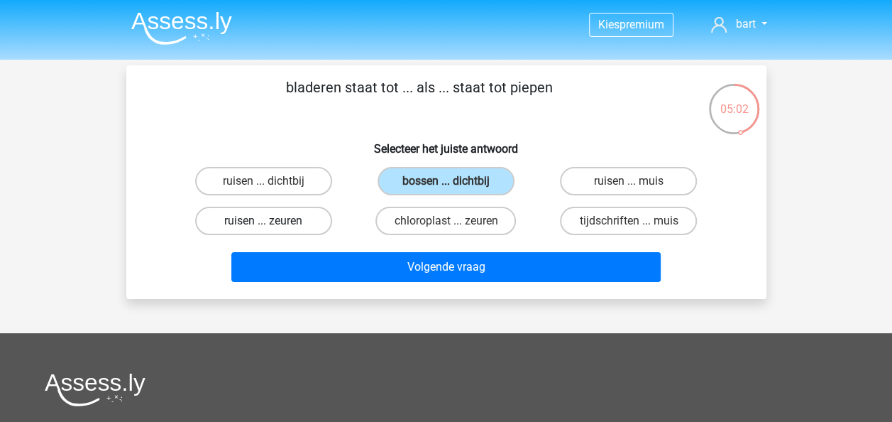
click at [296, 217] on label "ruisen ... zeuren" at bounding box center [263, 221] width 137 height 28
click at [273, 221] on input "ruisen ... zeuren" at bounding box center [267, 225] width 9 height 9
radio input "true"
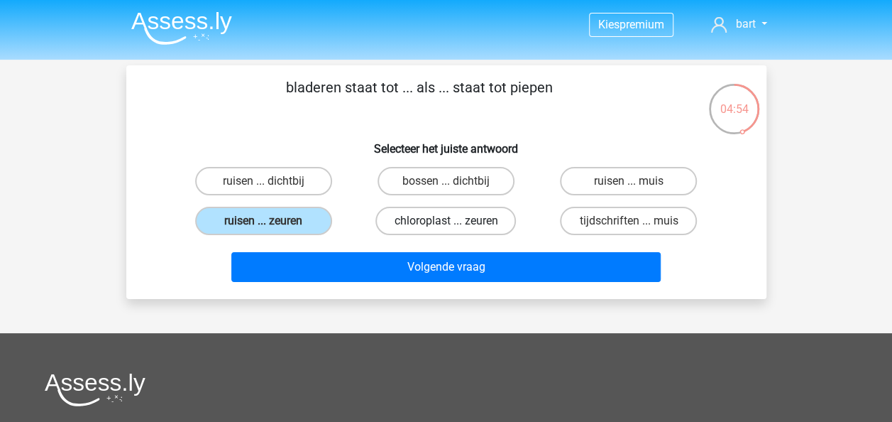
click at [469, 227] on label "chloroplast ... zeuren" at bounding box center [445, 221] width 141 height 28
click at [455, 227] on input "chloroplast ... zeuren" at bounding box center [450, 225] width 9 height 9
radio input "true"
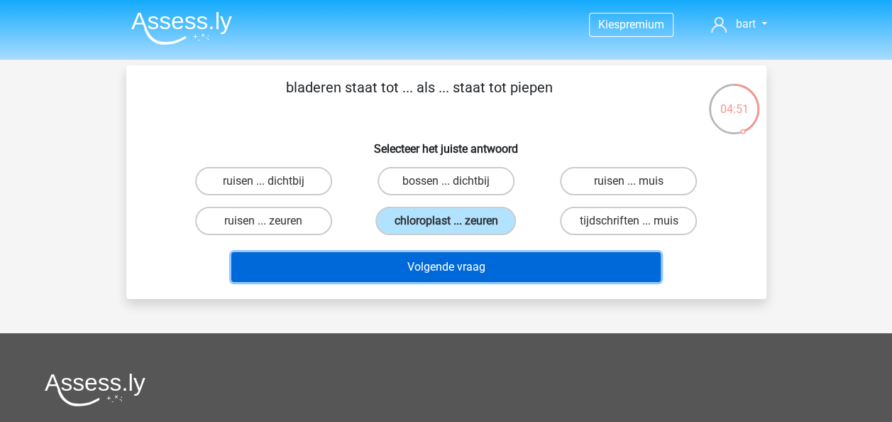
click at [466, 265] on button "Volgende vraag" at bounding box center [445, 267] width 429 height 30
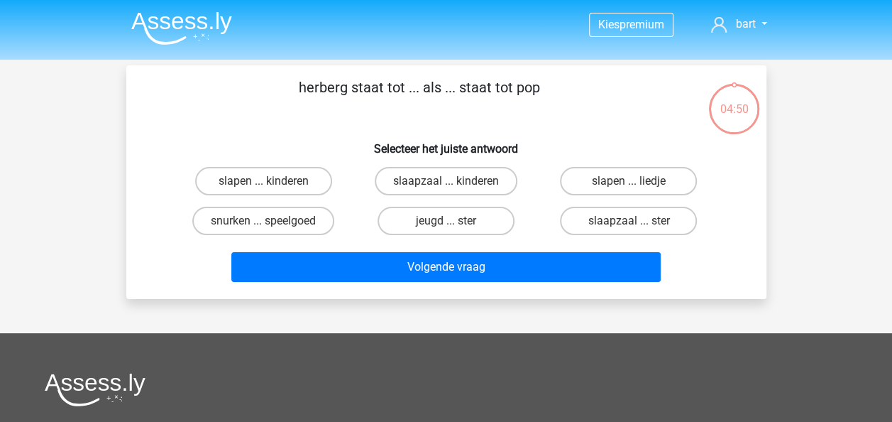
scroll to position [65, 0]
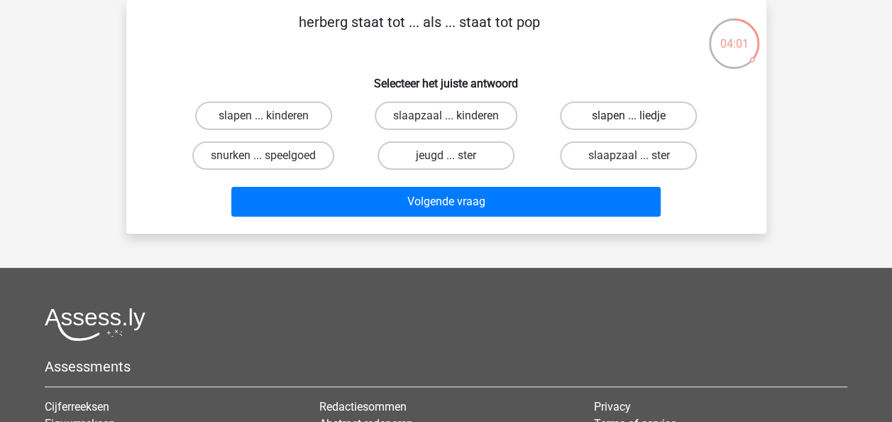
click at [602, 122] on label "slapen ... liedje" at bounding box center [628, 115] width 137 height 28
click at [629, 122] on input "slapen ... liedje" at bounding box center [633, 120] width 9 height 9
radio input "true"
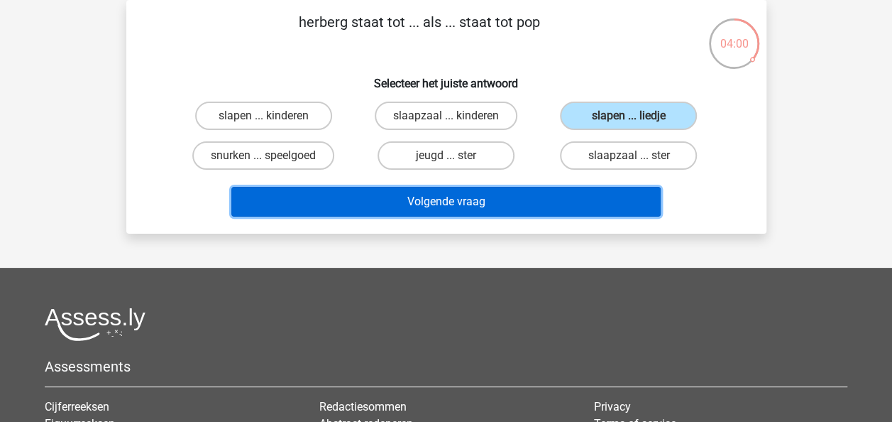
click at [544, 194] on button "Volgende vraag" at bounding box center [445, 202] width 429 height 30
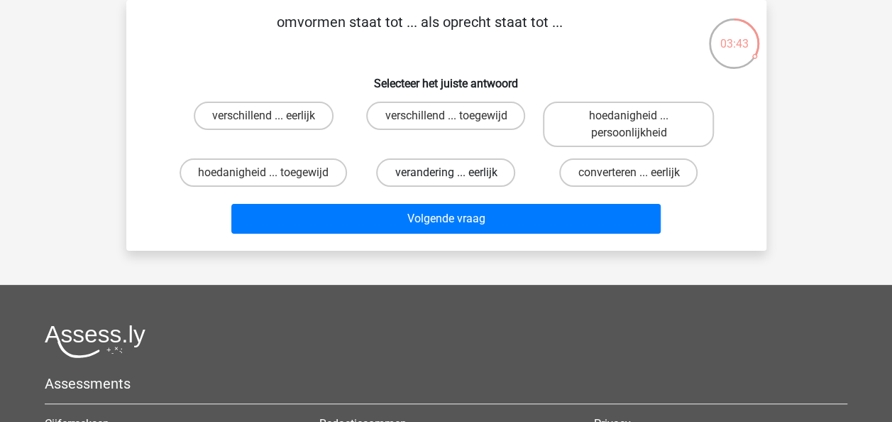
click at [434, 167] on label "verandering ... eerlijk" at bounding box center [445, 172] width 139 height 28
click at [446, 172] on input "verandering ... eerlijk" at bounding box center [450, 176] width 9 height 9
radio input "true"
click at [280, 123] on label "verschillend ... eerlijk" at bounding box center [264, 115] width 140 height 28
click at [273, 123] on input "verschillend ... eerlijk" at bounding box center [267, 120] width 9 height 9
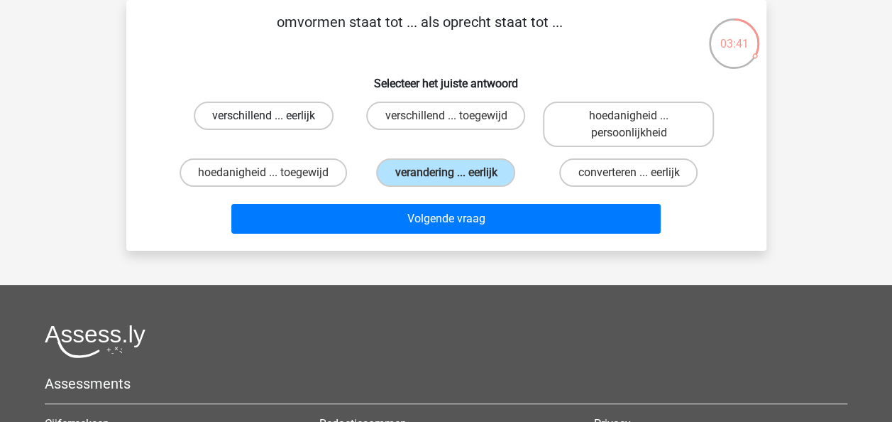
radio input "true"
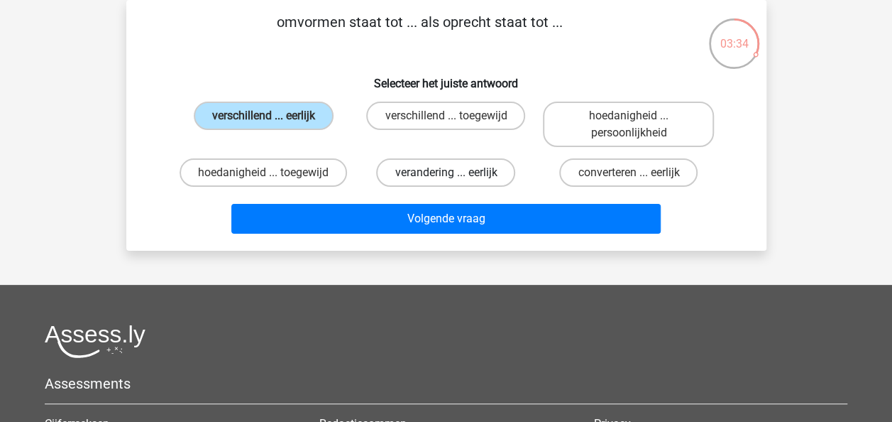
click at [436, 187] on label "verandering ... eerlijk" at bounding box center [445, 172] width 139 height 28
click at [446, 182] on input "verandering ... eerlijk" at bounding box center [450, 176] width 9 height 9
radio input "true"
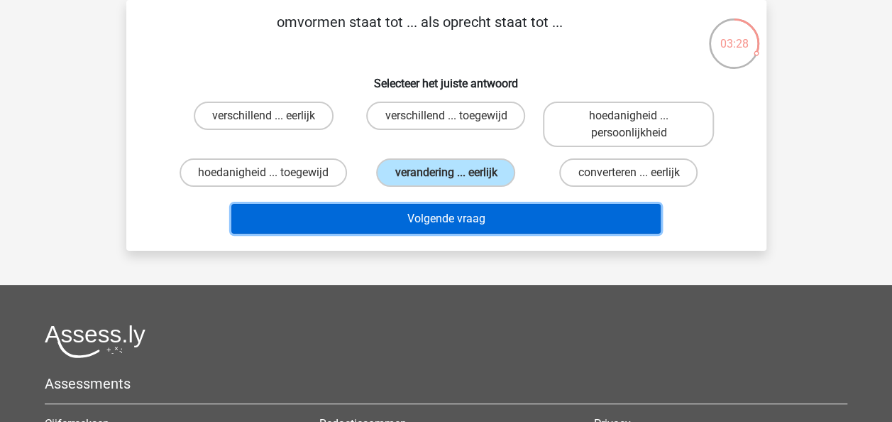
click at [501, 222] on button "Volgende vraag" at bounding box center [445, 219] width 429 height 30
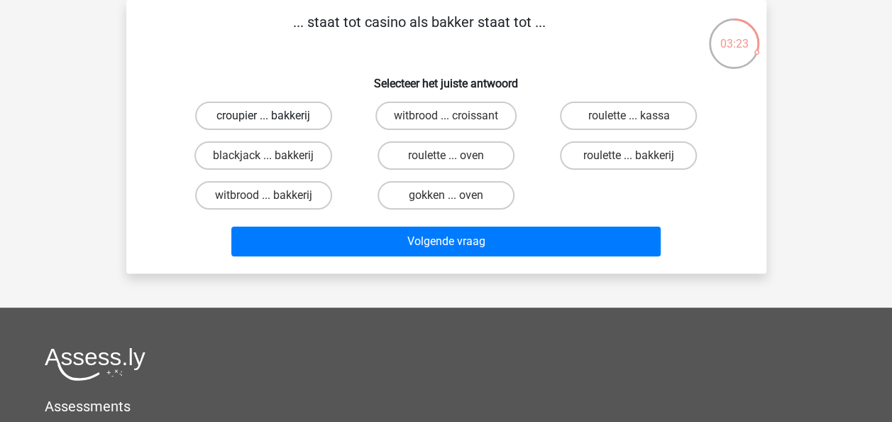
click at [312, 119] on label "croupier ... bakkerij" at bounding box center [263, 115] width 137 height 28
click at [273, 119] on input "croupier ... bakkerij" at bounding box center [267, 120] width 9 height 9
radio input "true"
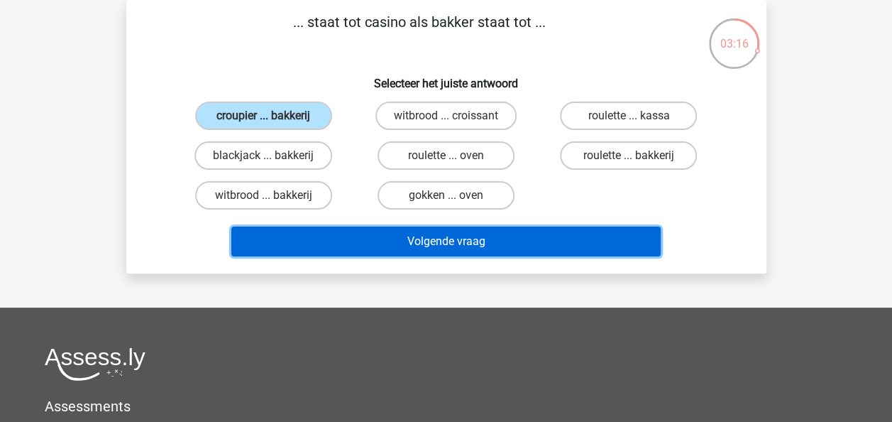
click at [551, 243] on button "Volgende vraag" at bounding box center [445, 241] width 429 height 30
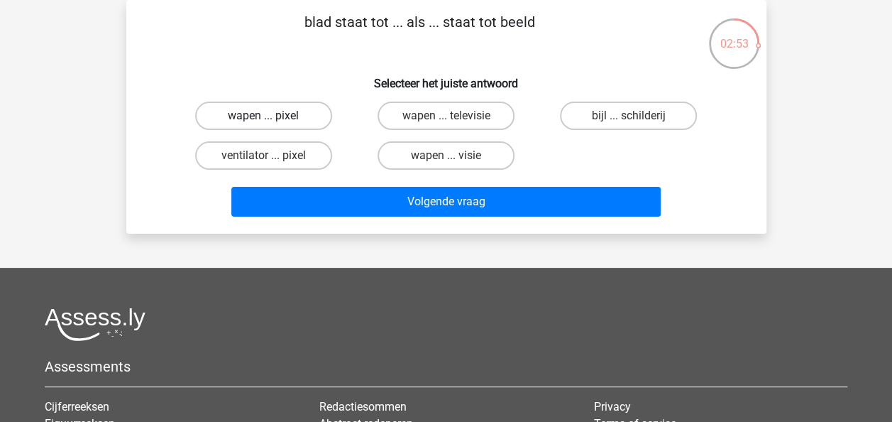
click at [319, 111] on label "wapen ... pixel" at bounding box center [263, 115] width 137 height 28
click at [273, 116] on input "wapen ... pixel" at bounding box center [267, 120] width 9 height 9
radio input "true"
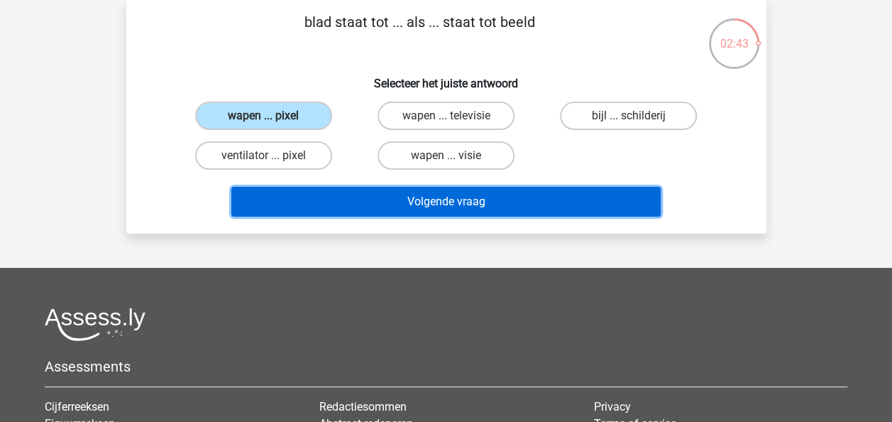
click at [548, 201] on button "Volgende vraag" at bounding box center [445, 202] width 429 height 30
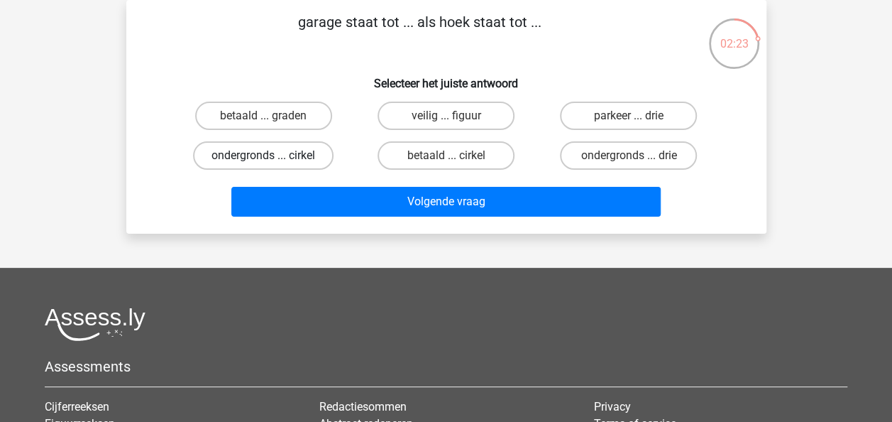
click at [311, 141] on label "ondergronds ... cirkel" at bounding box center [263, 155] width 141 height 28
click at [273, 155] on input "ondergronds ... cirkel" at bounding box center [267, 159] width 9 height 9
radio input "true"
click at [626, 116] on label "parkeer ... drie" at bounding box center [628, 115] width 137 height 28
click at [629, 116] on input "parkeer ... drie" at bounding box center [633, 120] width 9 height 9
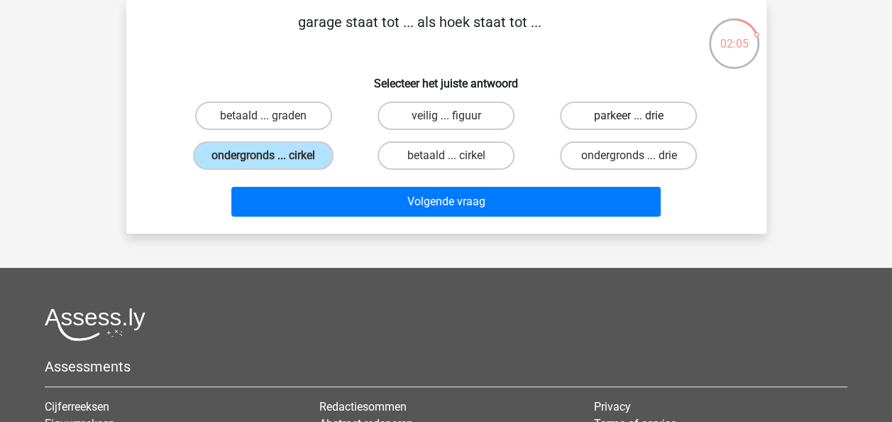
radio input "true"
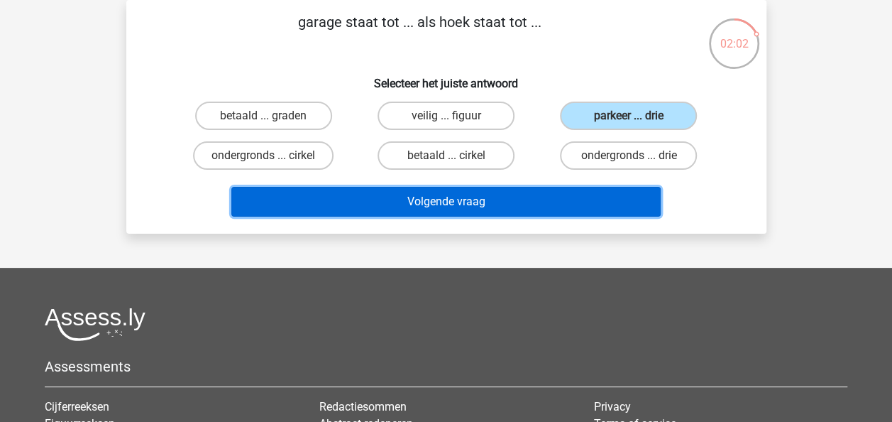
click at [590, 195] on button "Volgende vraag" at bounding box center [445, 202] width 429 height 30
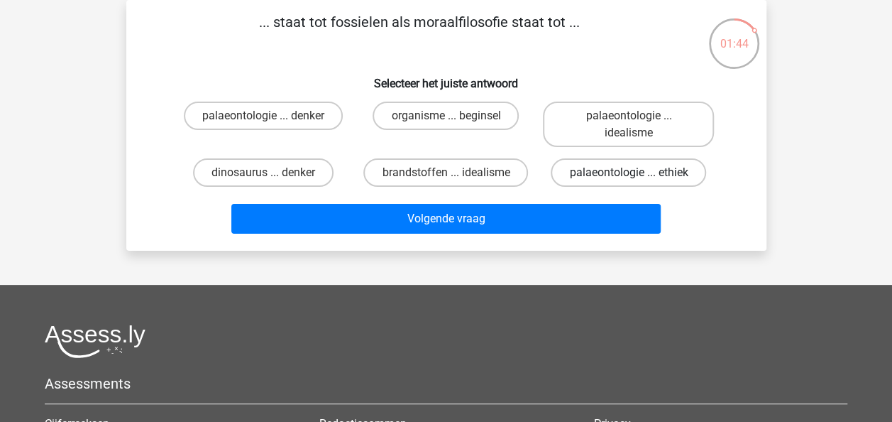
drag, startPoint x: 644, startPoint y: 178, endPoint x: 636, endPoint y: 180, distance: 8.8
click at [644, 178] on label "palaeontologie ... ethiek" at bounding box center [628, 172] width 155 height 28
click at [638, 178] on input "palaeontologie ... ethiek" at bounding box center [633, 176] width 9 height 9
radio input "true"
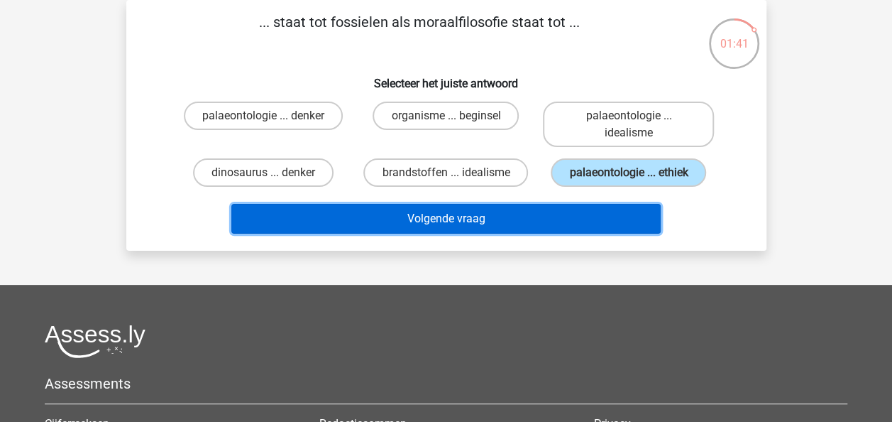
click at [556, 213] on button "Volgende vraag" at bounding box center [445, 219] width 429 height 30
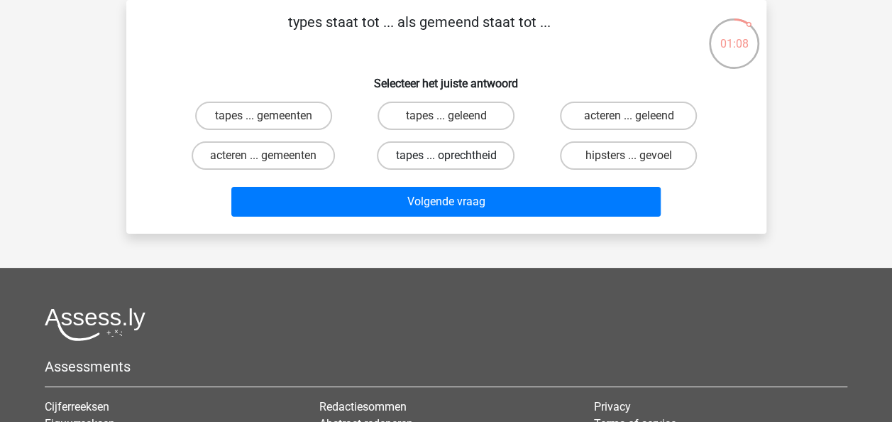
click at [451, 153] on label "tapes ... oprechtheid" at bounding box center [446, 155] width 138 height 28
click at [451, 155] on input "tapes ... oprechtheid" at bounding box center [450, 159] width 9 height 9
radio input "true"
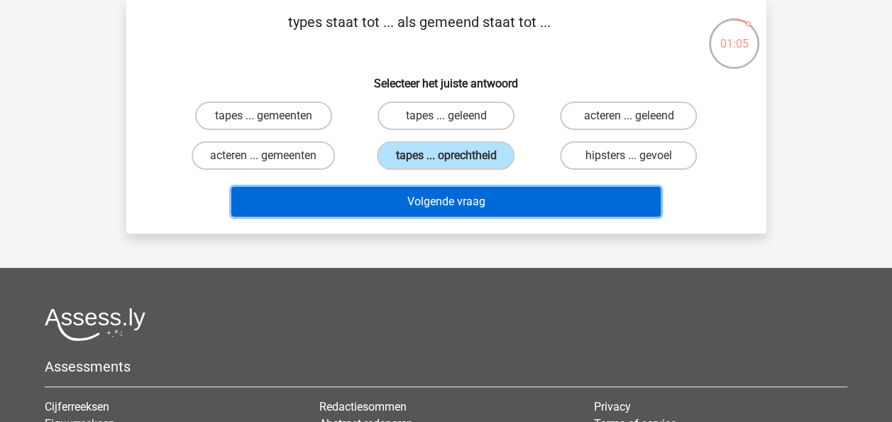
click at [528, 200] on button "Volgende vraag" at bounding box center [445, 202] width 429 height 30
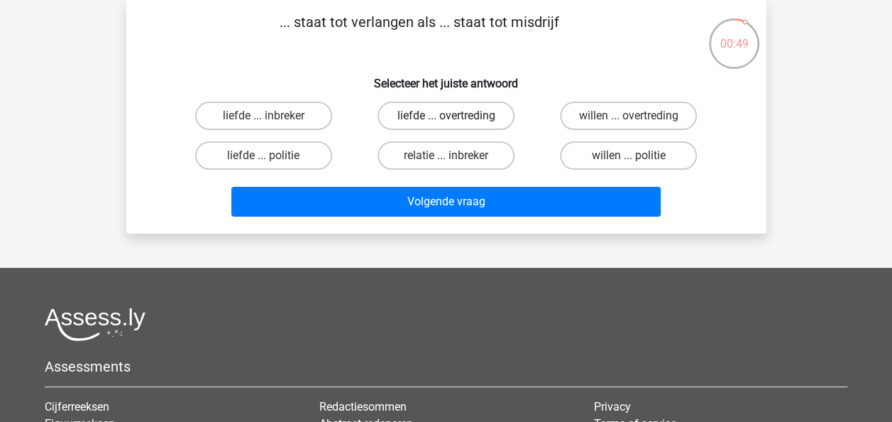
click at [485, 121] on label "liefde ... overtreding" at bounding box center [446, 115] width 137 height 28
click at [455, 121] on input "liefde ... overtreding" at bounding box center [450, 120] width 9 height 9
radio input "true"
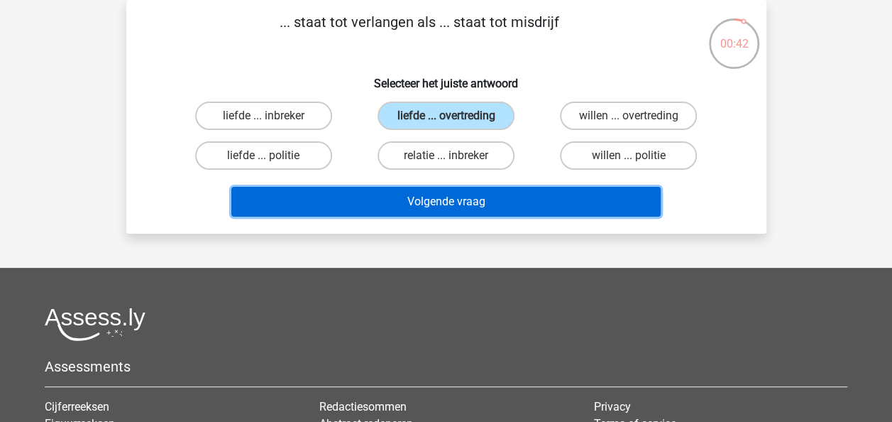
click at [524, 202] on button "Volgende vraag" at bounding box center [445, 202] width 429 height 30
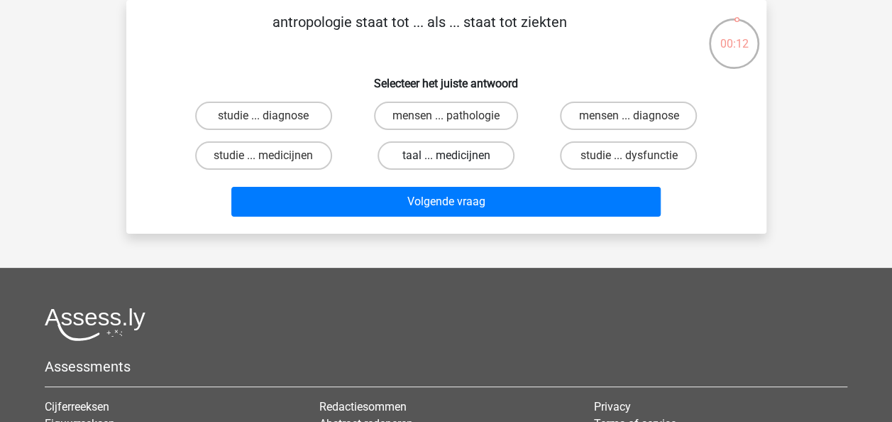
click at [485, 152] on label "taal ... medicijnen" at bounding box center [446, 155] width 137 height 28
click at [455, 155] on input "taal ... medicijnen" at bounding box center [450, 159] width 9 height 9
radio input "true"
click at [493, 123] on label "mensen ... pathologie" at bounding box center [446, 115] width 144 height 28
click at [455, 123] on input "mensen ... pathologie" at bounding box center [450, 120] width 9 height 9
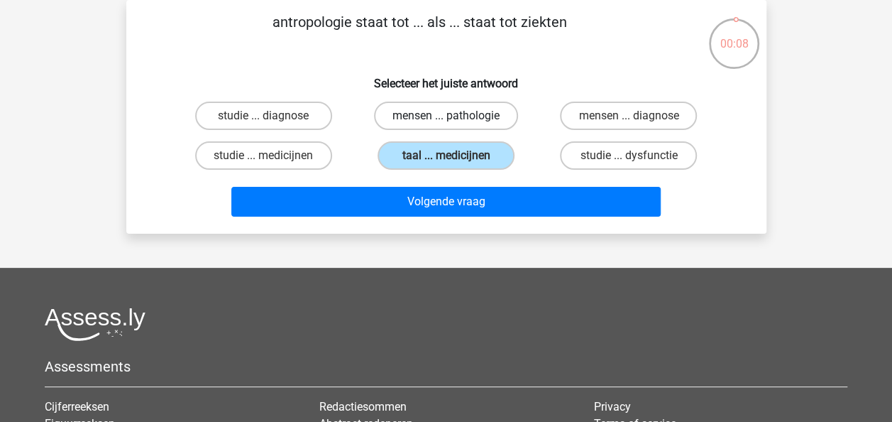
radio input "true"
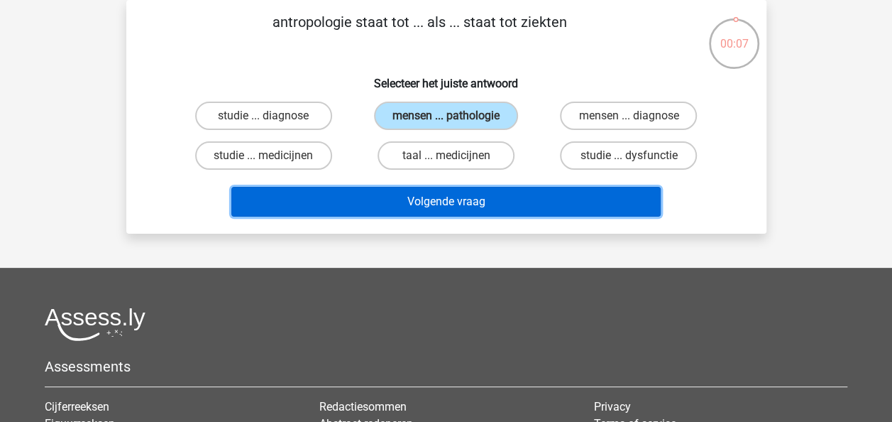
click at [497, 189] on button "Volgende vraag" at bounding box center [445, 202] width 429 height 30
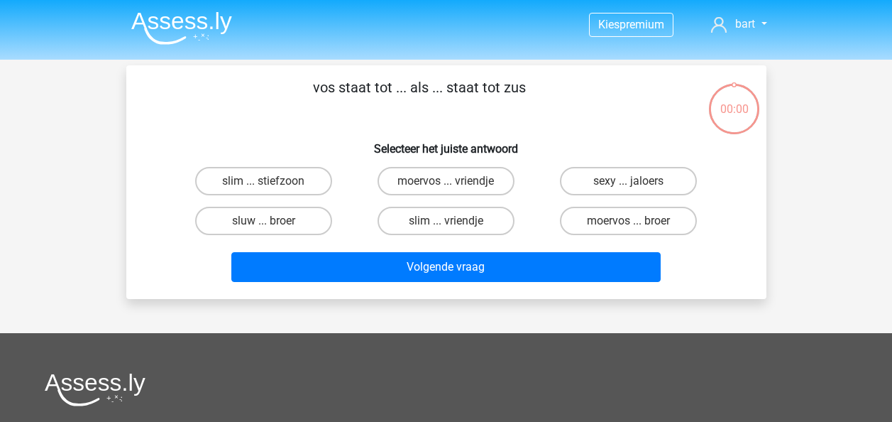
scroll to position [65, 0]
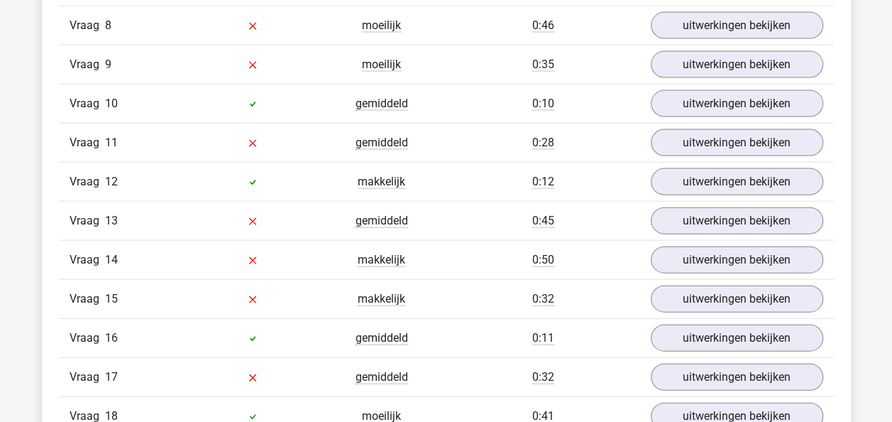
scroll to position [1490, 0]
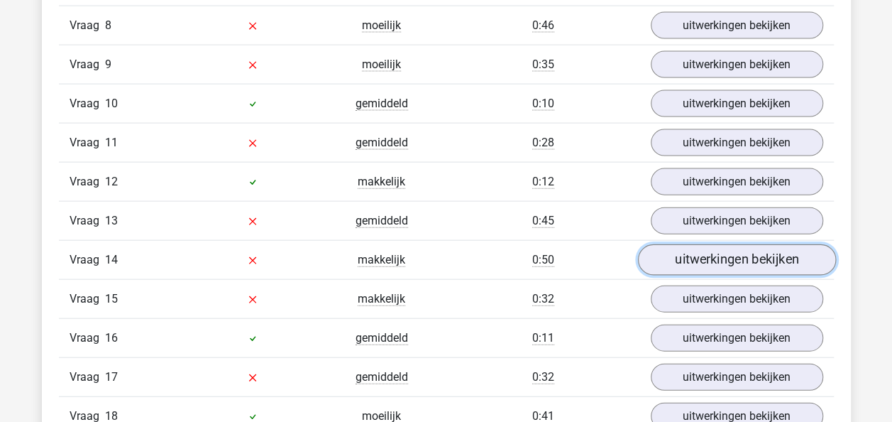
click at [692, 245] on link "uitwerkingen bekijken" at bounding box center [736, 260] width 198 height 31
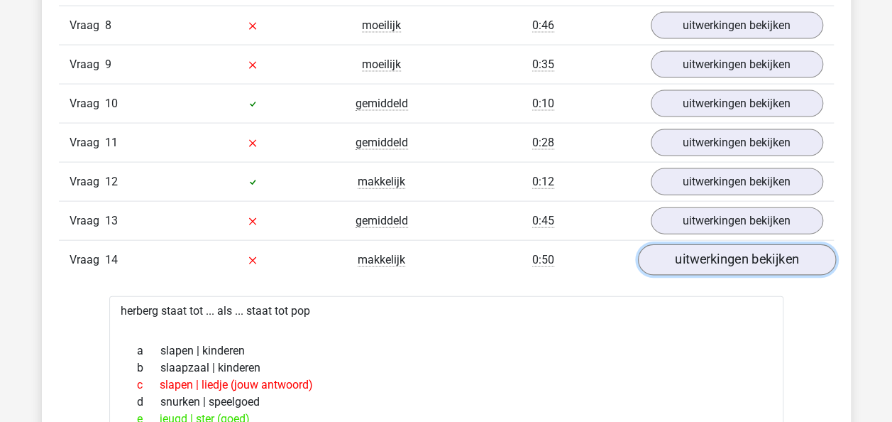
click at [730, 253] on link "uitwerkingen bekijken" at bounding box center [736, 260] width 198 height 31
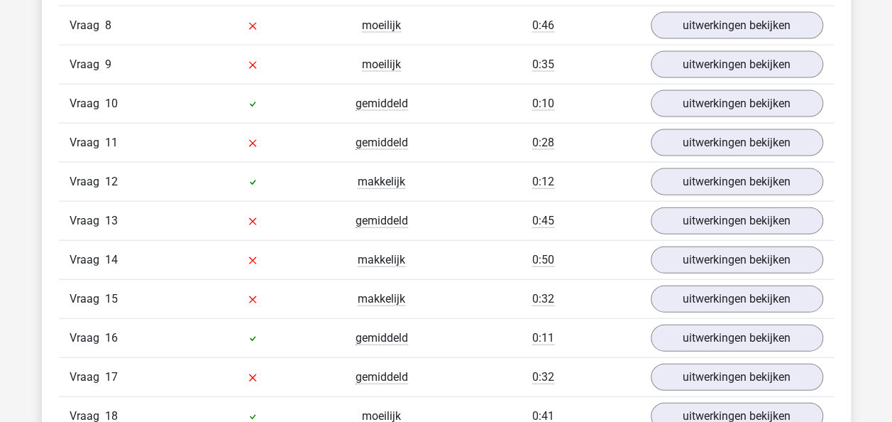
click at [732, 226] on div "Vraag 13 gemiddeld 0:45 uitwerkingen bekijken" at bounding box center [446, 220] width 775 height 39
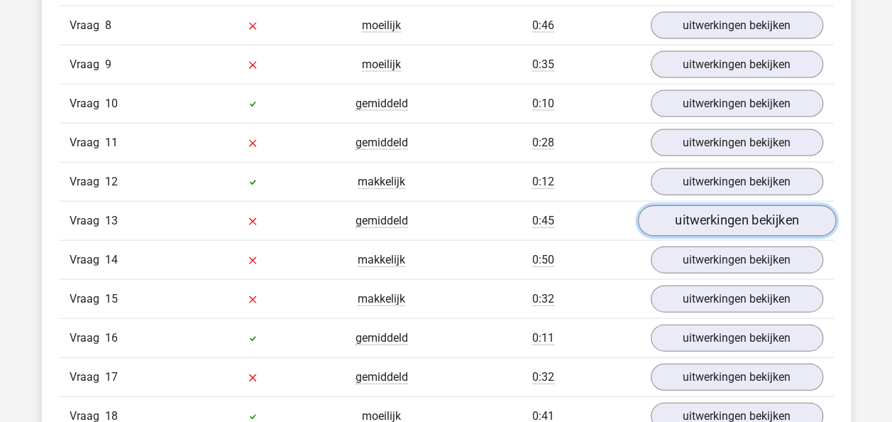
click at [725, 213] on link "uitwerkingen bekijken" at bounding box center [736, 221] width 198 height 31
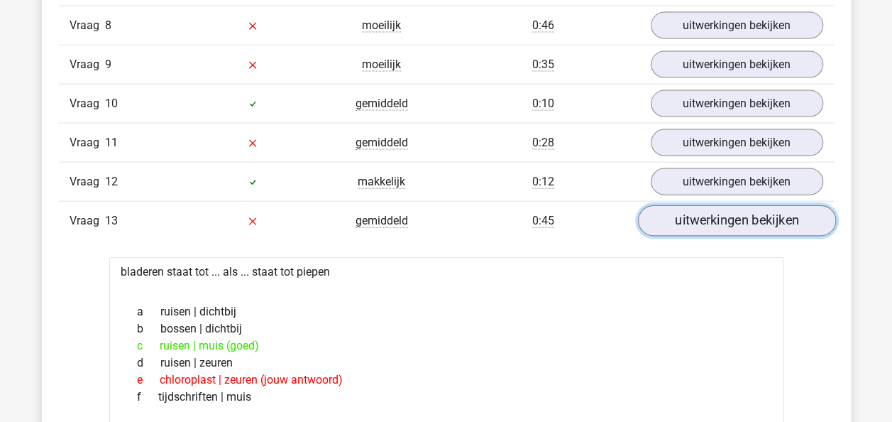
click at [725, 213] on link "uitwerkingen bekijken" at bounding box center [736, 221] width 198 height 31
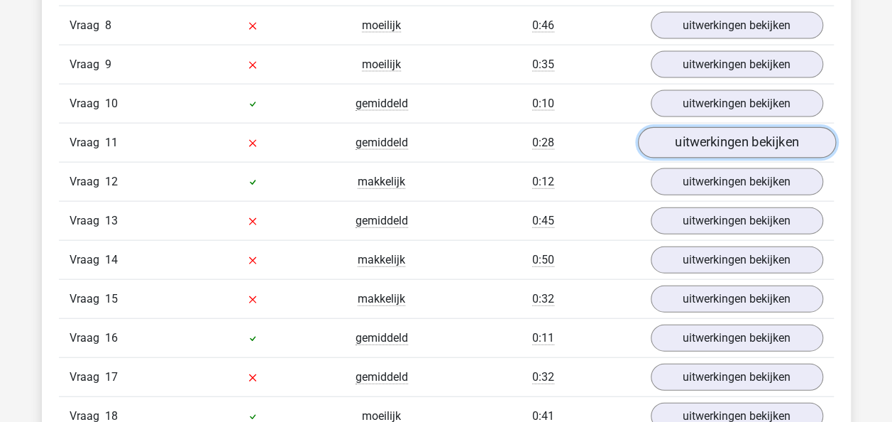
click at [711, 138] on link "uitwerkingen bekijken" at bounding box center [736, 143] width 198 height 31
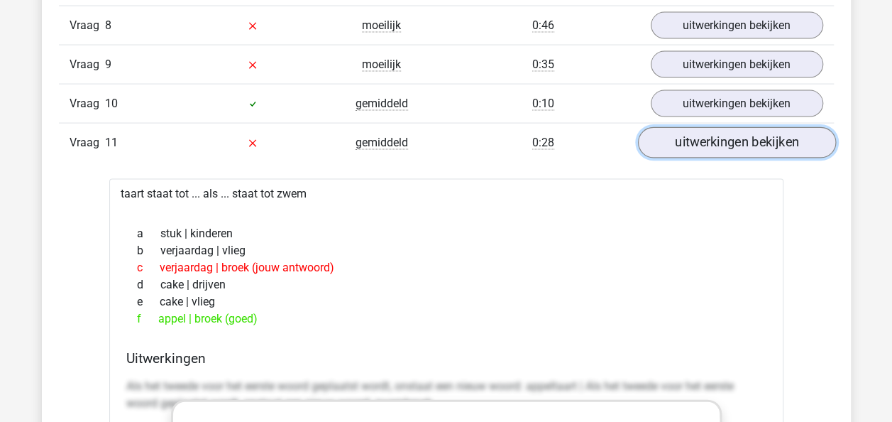
click at [711, 138] on link "uitwerkingen bekijken" at bounding box center [736, 143] width 198 height 31
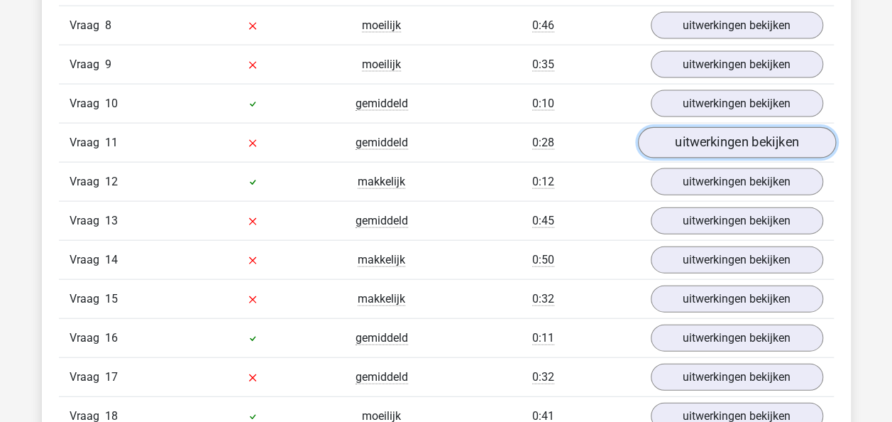
scroll to position [1419, 0]
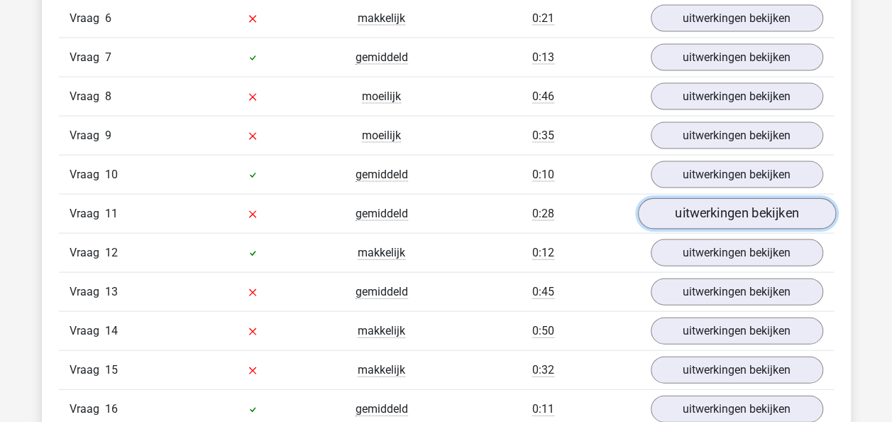
click at [705, 203] on link "uitwerkingen bekijken" at bounding box center [736, 214] width 198 height 31
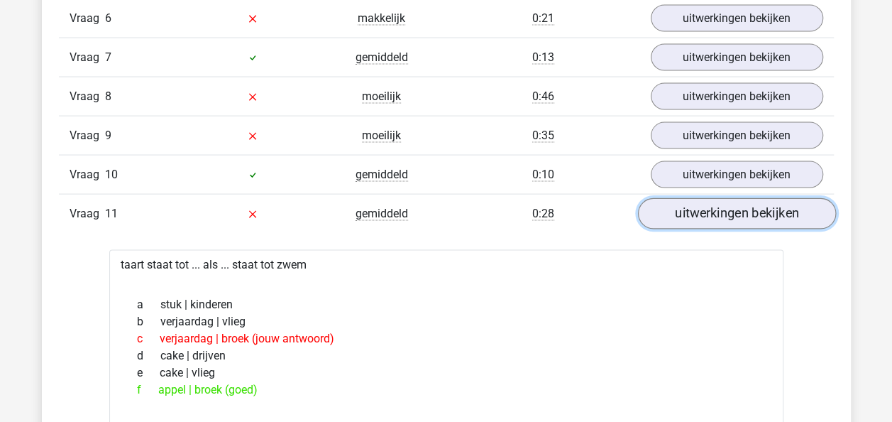
click at [705, 204] on link "uitwerkingen bekijken" at bounding box center [736, 214] width 198 height 31
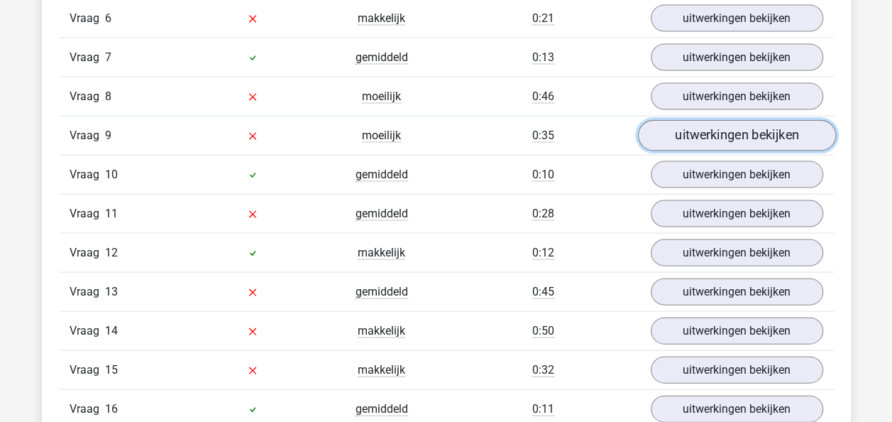
click at [698, 136] on link "uitwerkingen bekijken" at bounding box center [736, 136] width 198 height 31
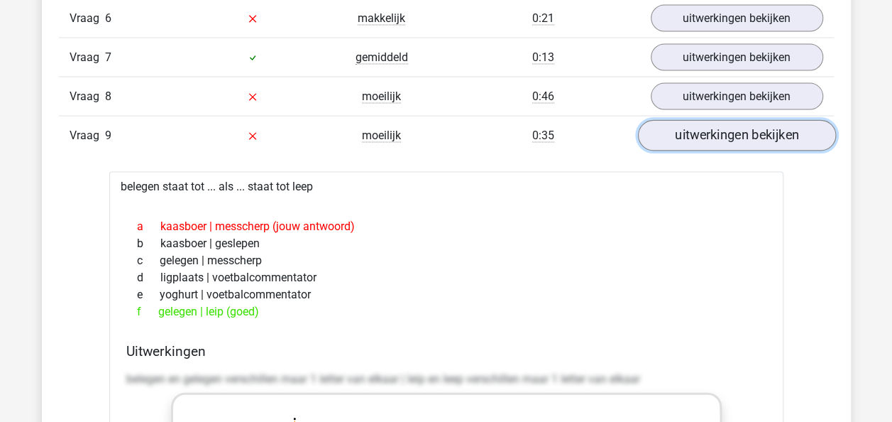
click at [698, 136] on link "uitwerkingen bekijken" at bounding box center [736, 136] width 198 height 31
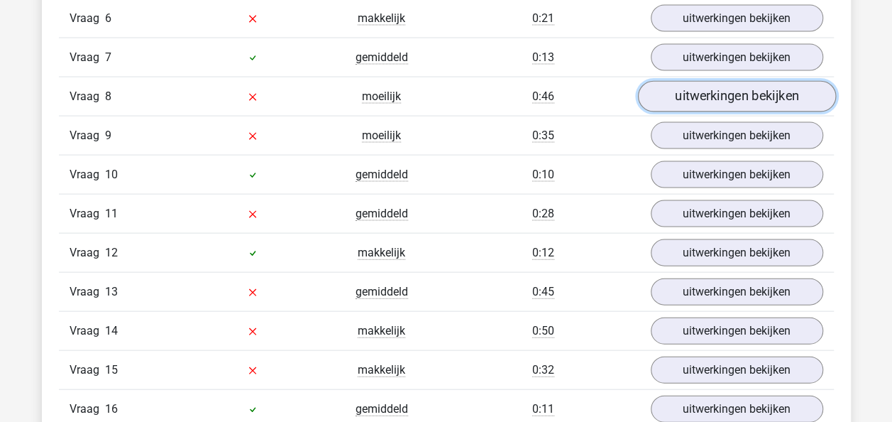
click at [704, 93] on link "uitwerkingen bekijken" at bounding box center [736, 97] width 198 height 31
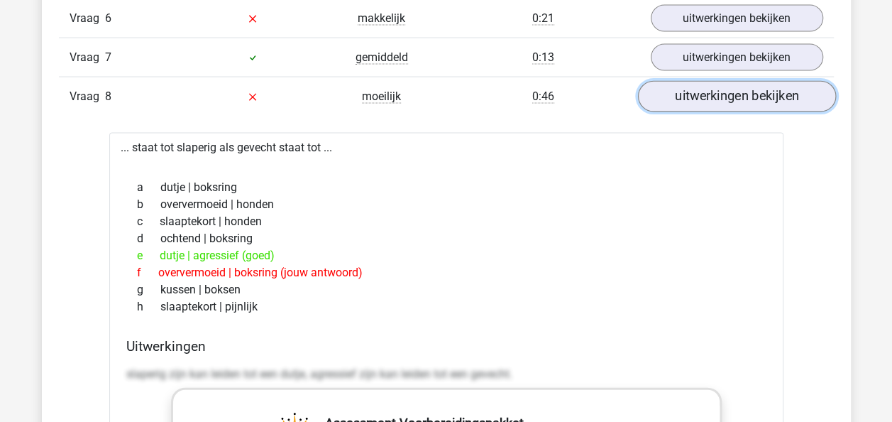
click at [704, 93] on link "uitwerkingen bekijken" at bounding box center [736, 97] width 198 height 31
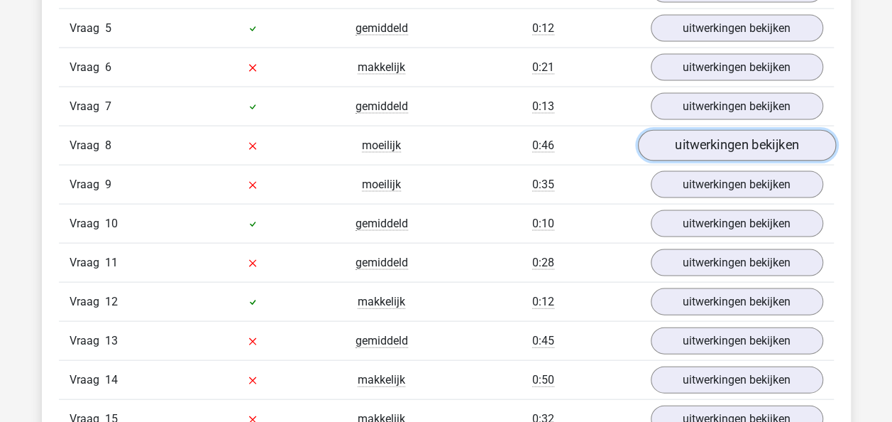
scroll to position [1348, 0]
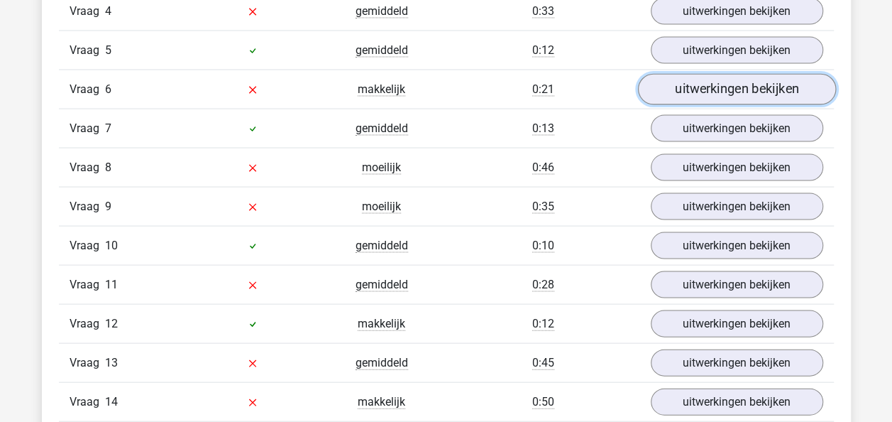
click at [705, 87] on link "uitwerkingen bekijken" at bounding box center [736, 90] width 198 height 31
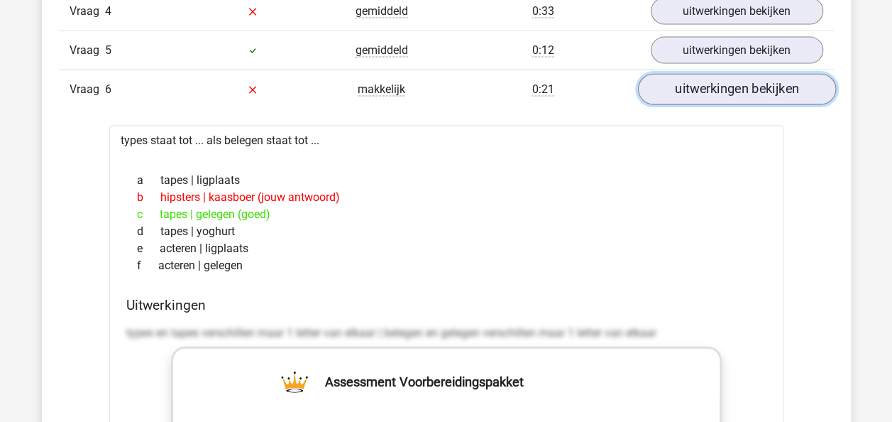
click at [705, 87] on link "uitwerkingen bekijken" at bounding box center [736, 90] width 198 height 31
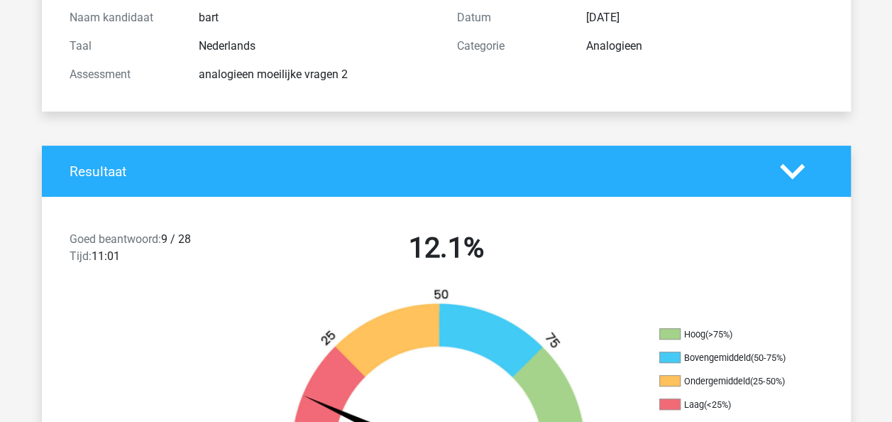
scroll to position [142, 0]
